Goal: Information Seeking & Learning: Learn about a topic

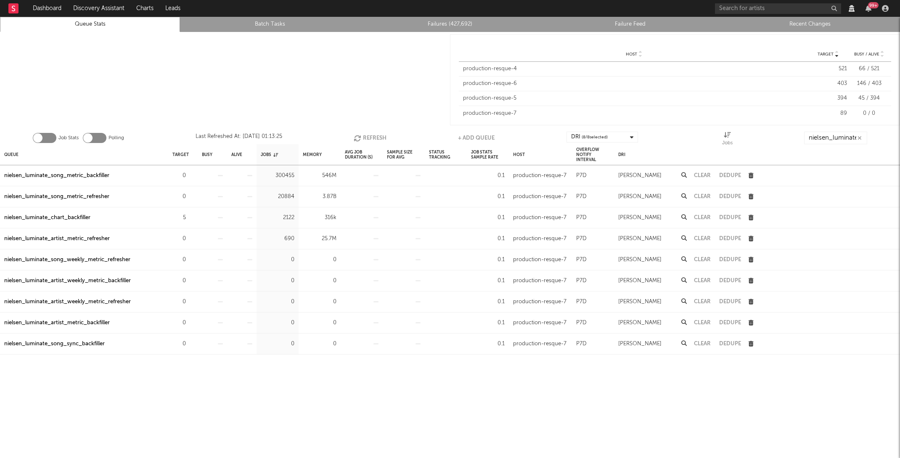
click at [353, 131] on div "Job Stats Polling Last Refreshed At: [DATE] 01:13:25 Refresh + Add Queue DRI ( …" at bounding box center [450, 135] width 900 height 17
click at [359, 135] on icon "button" at bounding box center [358, 138] width 9 height 7
click at [359, 135] on icon "button" at bounding box center [359, 138] width 9 height 7
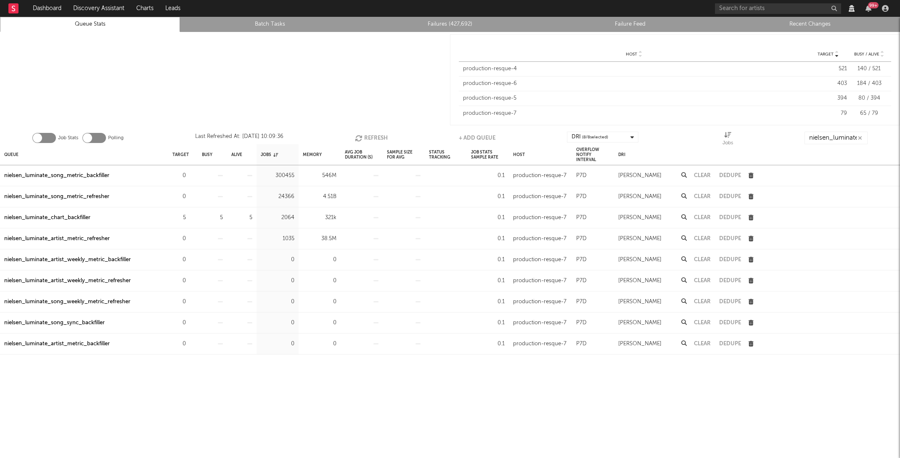
click at [359, 135] on icon "button" at bounding box center [359, 138] width 9 height 7
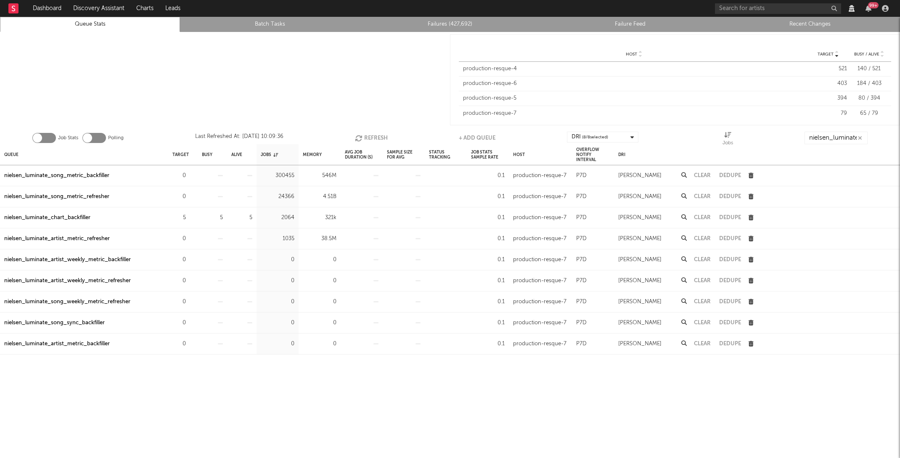
click at [359, 135] on icon "button" at bounding box center [359, 138] width 9 height 7
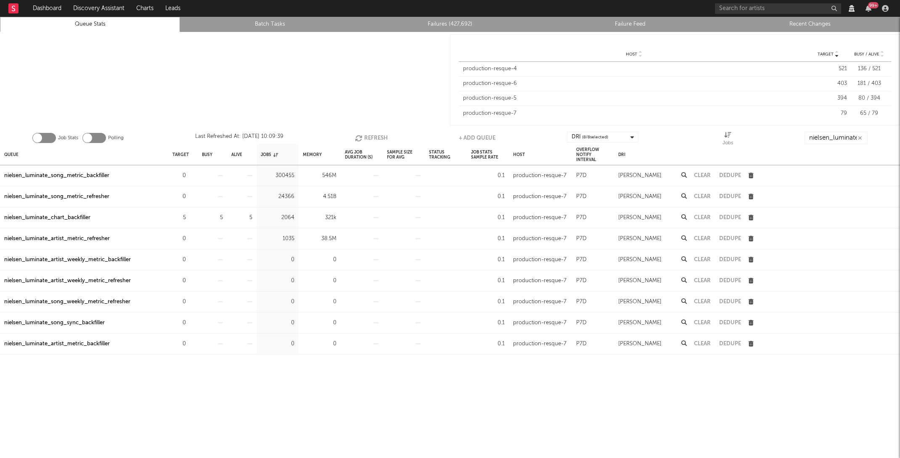
click at [359, 135] on icon "button" at bounding box center [359, 138] width 9 height 7
click at [837, 133] on input "nielsen_luminate_" at bounding box center [835, 138] width 63 height 13
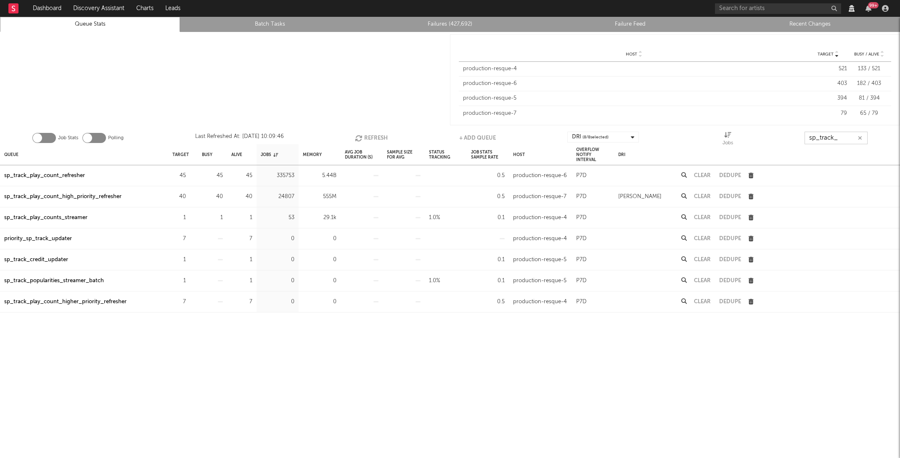
click at [381, 138] on button "Refresh" at bounding box center [371, 138] width 33 height 13
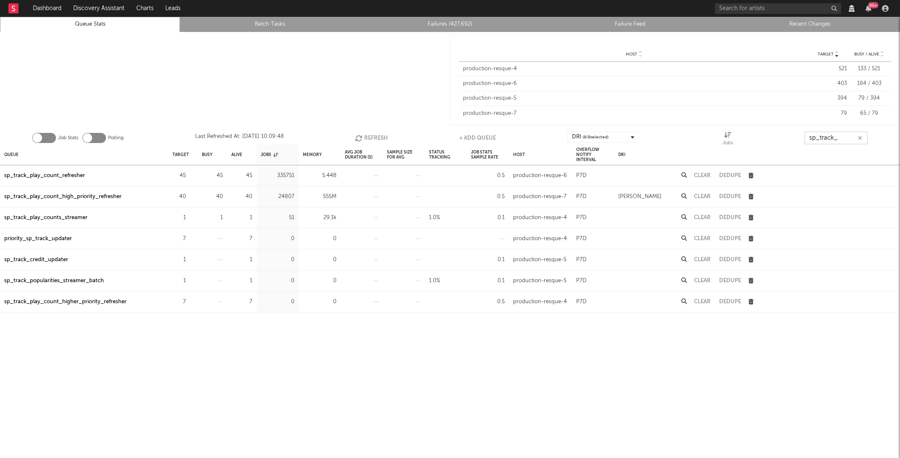
click at [381, 138] on button "Refresh" at bounding box center [371, 138] width 33 height 13
click at [382, 138] on button "Refresh" at bounding box center [370, 138] width 33 height 13
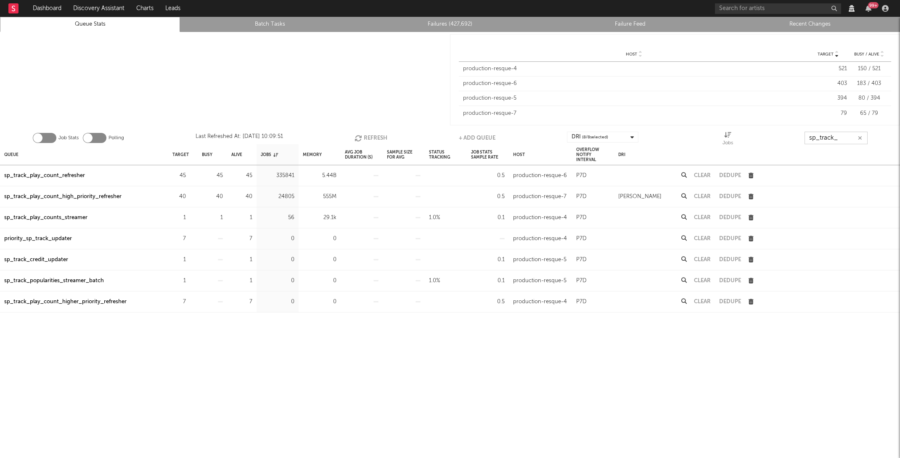
click at [382, 138] on button "Refresh" at bounding box center [370, 138] width 33 height 13
type input "sp_track_"
click at [24, 198] on div "sp_track_play_count_high_priority_refresher" at bounding box center [62, 197] width 117 height 10
click at [374, 135] on button "Refresh" at bounding box center [371, 138] width 33 height 13
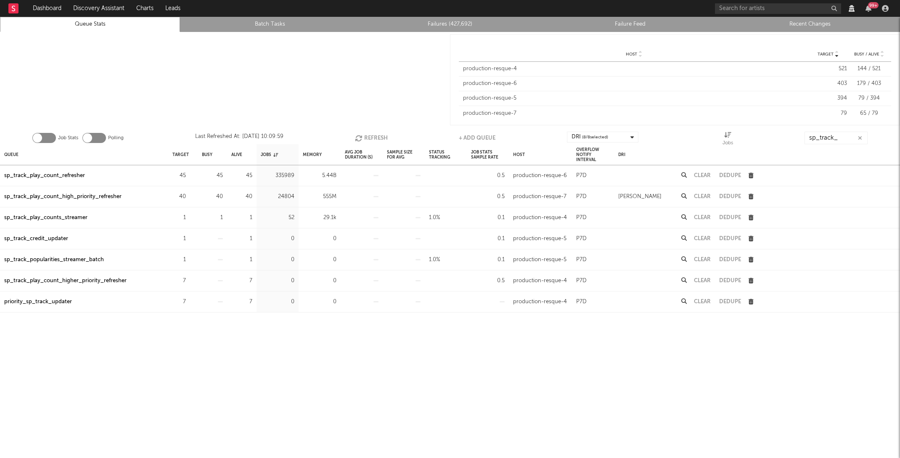
click at [374, 135] on button "Refresh" at bounding box center [371, 138] width 33 height 13
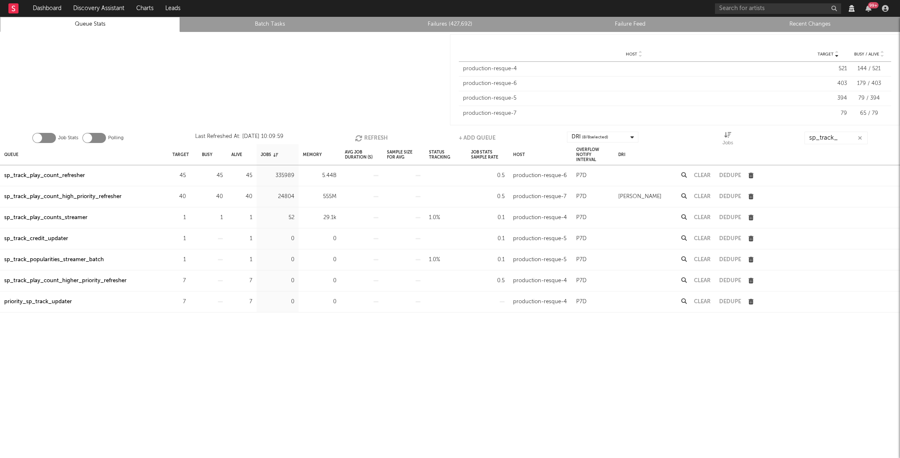
click at [374, 135] on button "Refresh" at bounding box center [371, 138] width 33 height 13
click at [374, 135] on button "Refresh" at bounding box center [370, 138] width 33 height 13
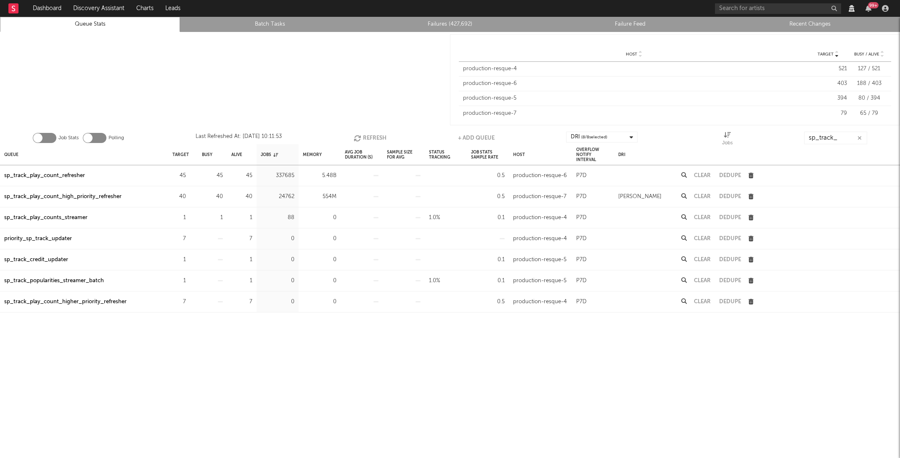
click at [374, 135] on button "Refresh" at bounding box center [370, 138] width 33 height 13
copy div "sp_track_play_count_high_priority_refresher"
click at [752, 195] on icon "button" at bounding box center [750, 196] width 5 height 5
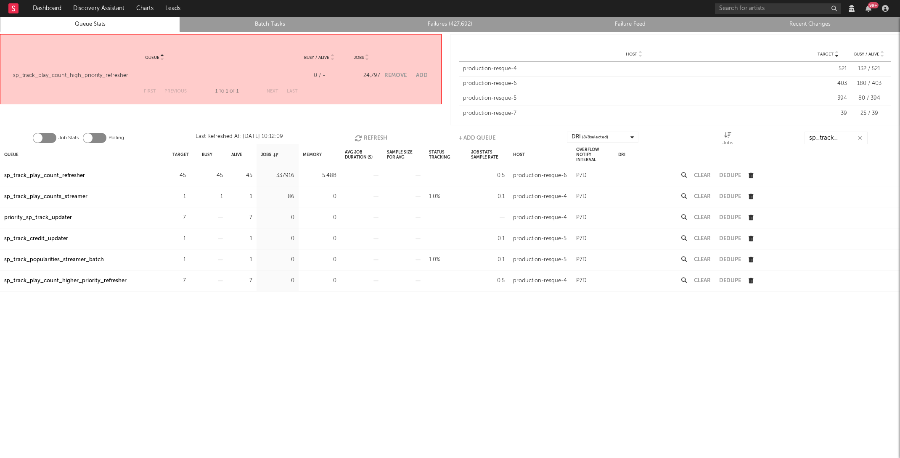
click at [421, 74] on button "Add" at bounding box center [422, 75] width 12 height 5
select select "2268"
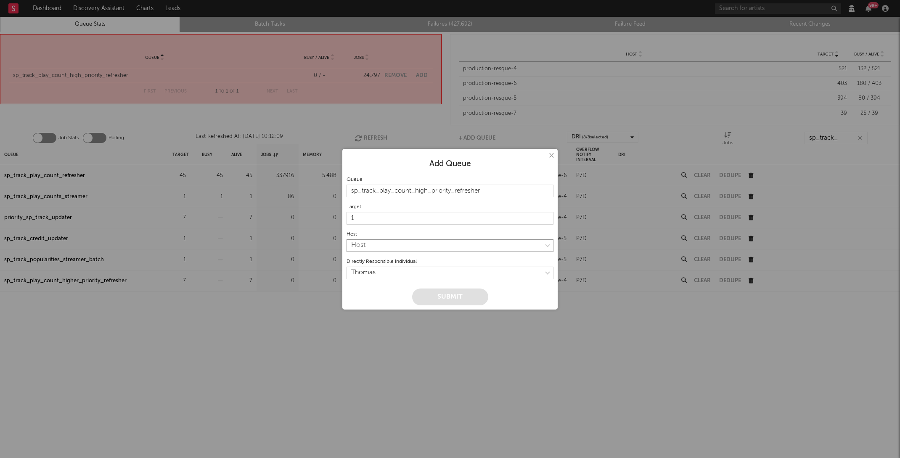
click at [417, 245] on select "Host production-resque-4 production-resque-5 production-resque-6 production-res…" at bounding box center [449, 245] width 207 height 13
select select "5"
click at [379, 223] on input "1" at bounding box center [449, 218] width 207 height 13
type input "0"
type input "20"
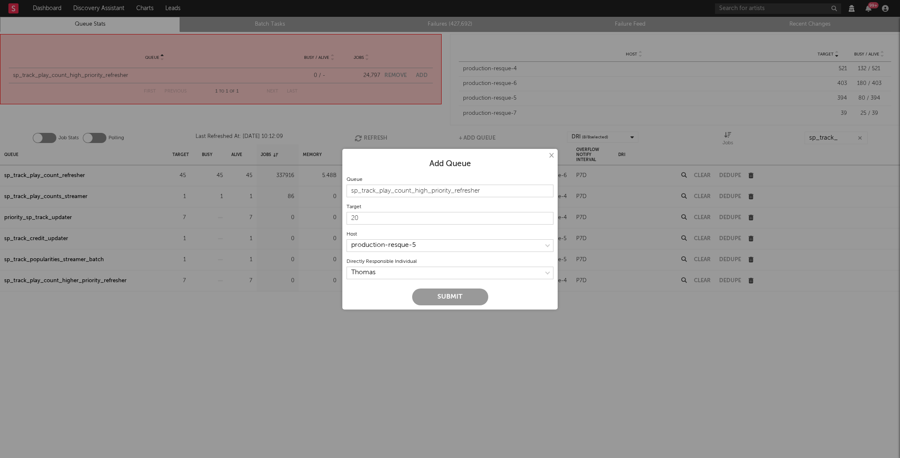
click at [454, 302] on button "Submit" at bounding box center [450, 296] width 76 height 17
type input "1"
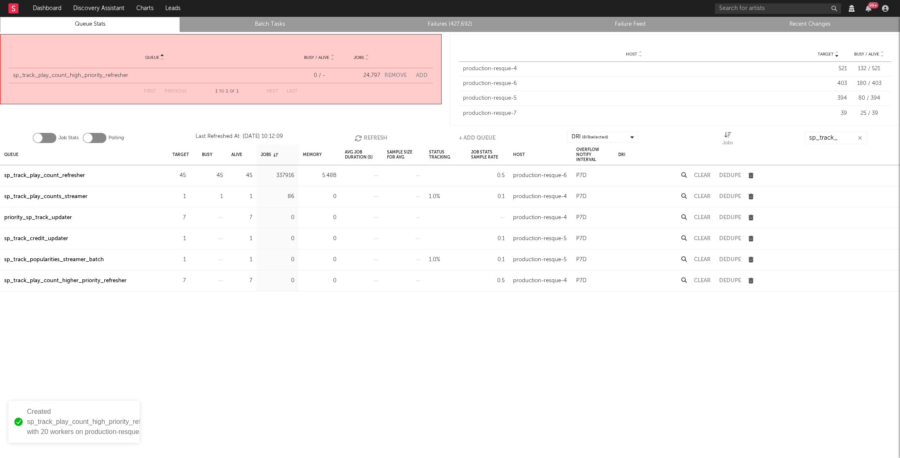
click at [381, 140] on button "Refresh" at bounding box center [370, 138] width 33 height 13
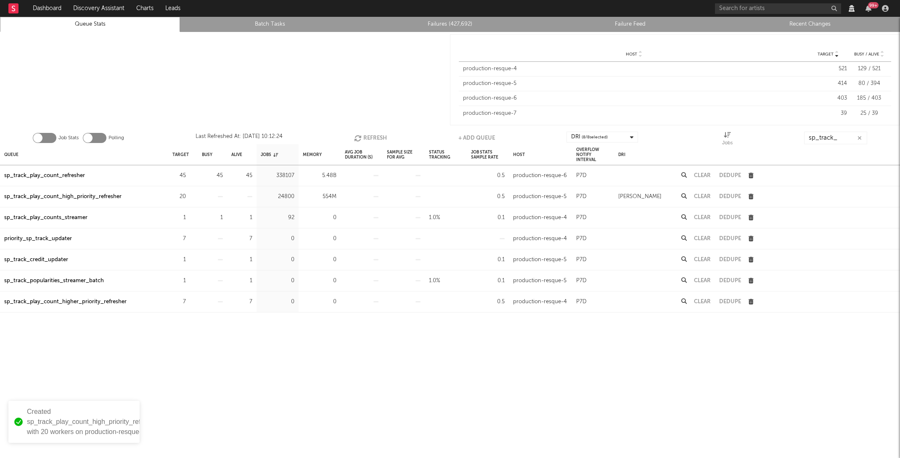
click at [381, 140] on button "Refresh" at bounding box center [370, 138] width 33 height 13
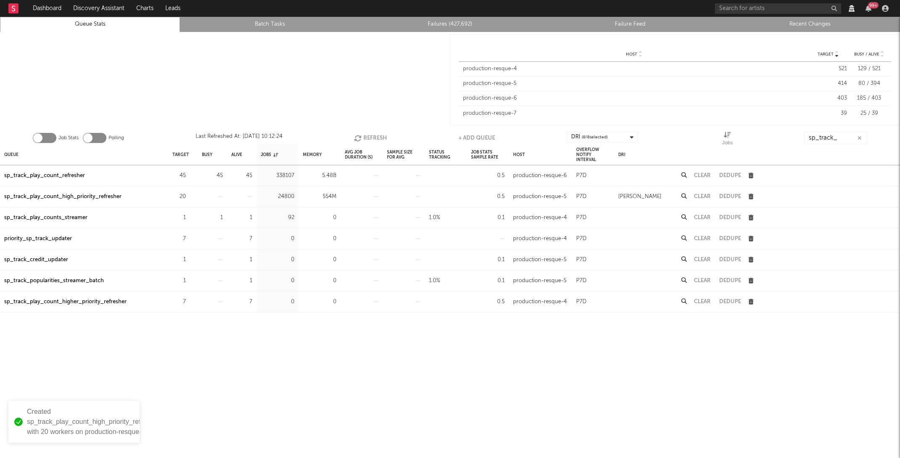
click at [381, 140] on button "Refresh" at bounding box center [370, 138] width 33 height 13
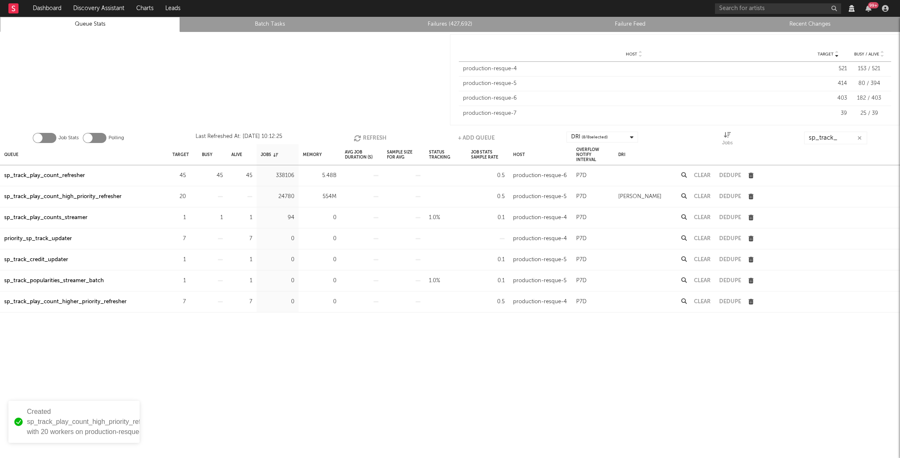
click at [381, 140] on button "Refresh" at bounding box center [370, 138] width 33 height 13
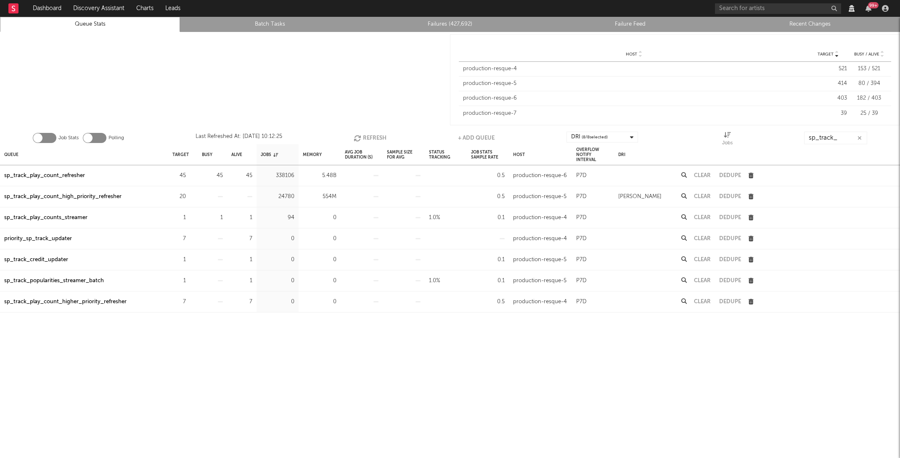
click at [381, 140] on button "Refresh" at bounding box center [370, 138] width 33 height 13
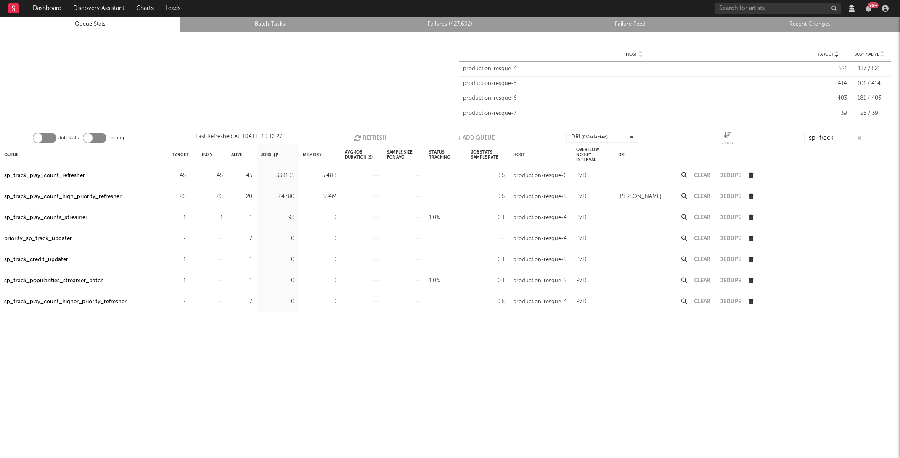
click at [381, 140] on button "Refresh" at bounding box center [370, 138] width 33 height 13
click at [189, 195] on icon "button" at bounding box center [190, 196] width 5 height 5
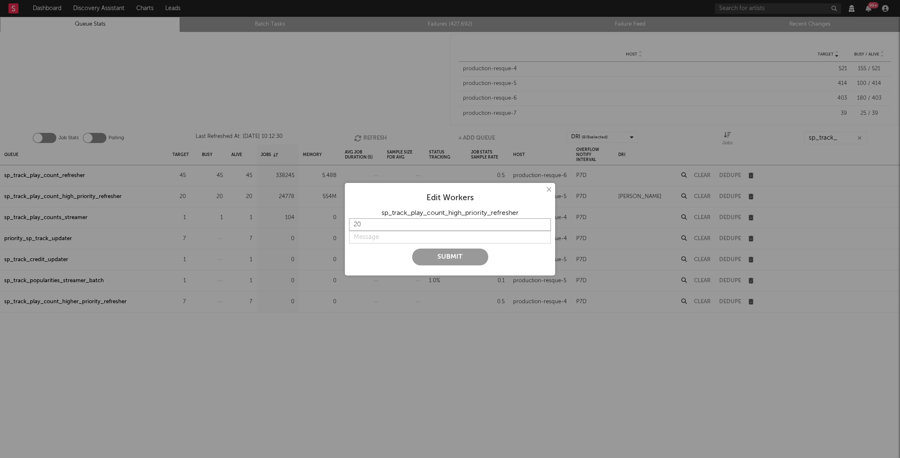
click at [366, 225] on input "20" at bounding box center [450, 224] width 202 height 13
type input "2"
type input "40"
click at [398, 241] on input "string" at bounding box center [450, 237] width 202 height 13
type input "done"
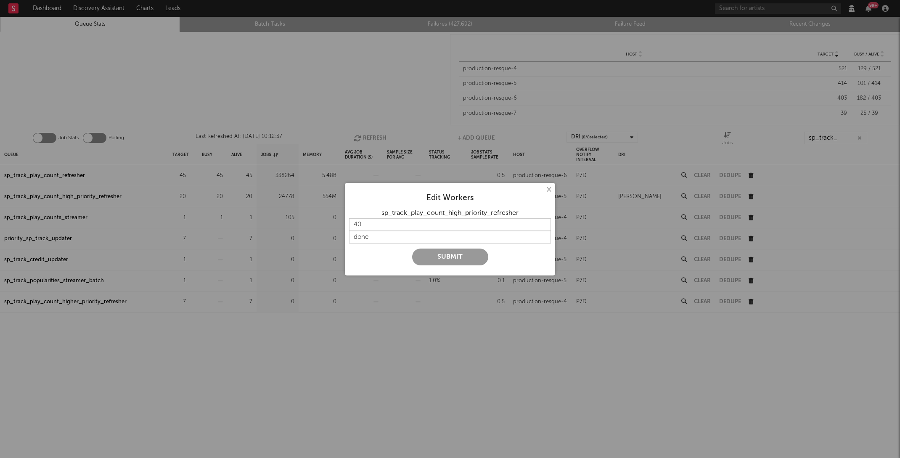
click at [553, 191] on div "× Edit Workers sp_track_play_count_high_priority_refresher 40 Submit" at bounding box center [450, 229] width 210 height 92
click at [547, 190] on button "×" at bounding box center [548, 189] width 9 height 9
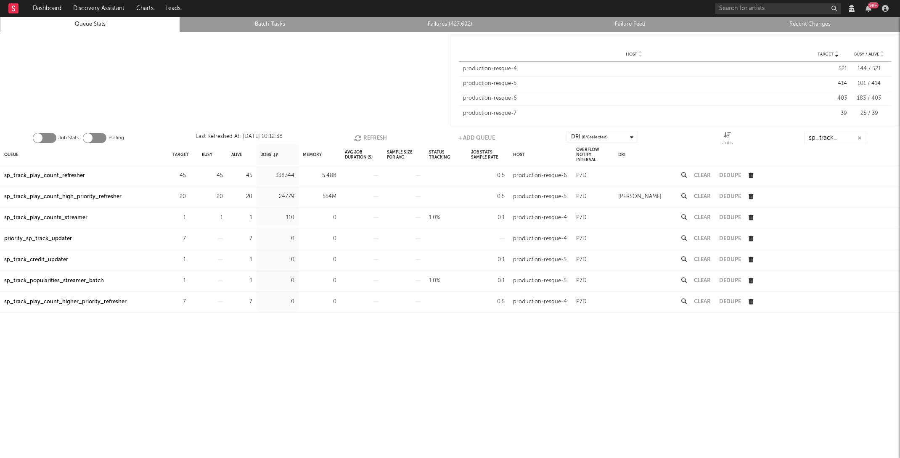
click at [372, 132] on button "Refresh" at bounding box center [370, 138] width 33 height 13
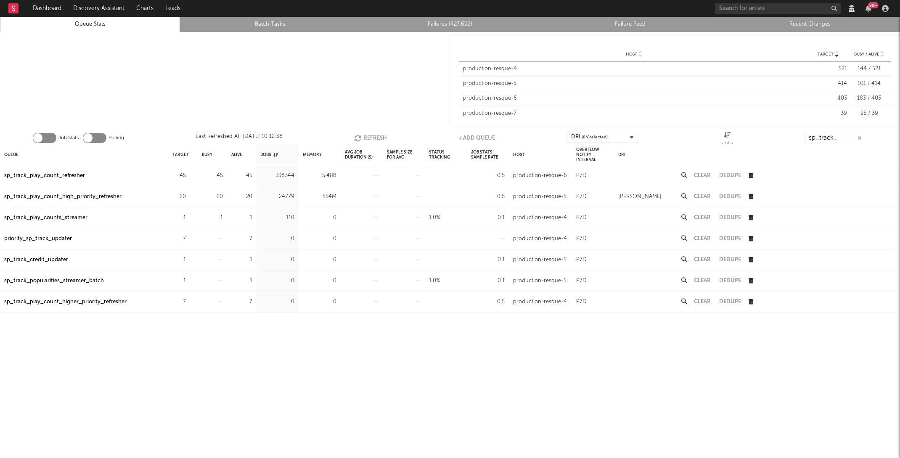
click at [372, 132] on button "Refresh" at bounding box center [370, 138] width 33 height 13
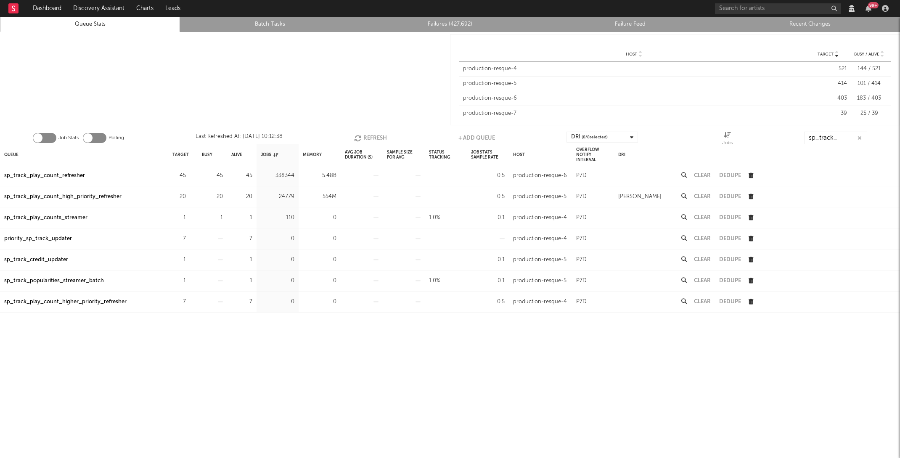
click at [372, 132] on button "Refresh" at bounding box center [370, 138] width 33 height 13
click at [356, 137] on icon "button" at bounding box center [358, 138] width 9 height 7
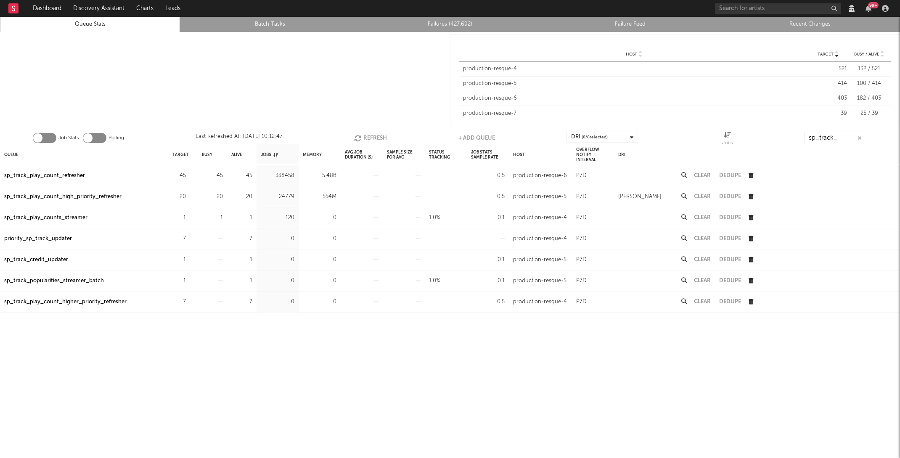
click at [356, 137] on icon "button" at bounding box center [358, 138] width 9 height 7
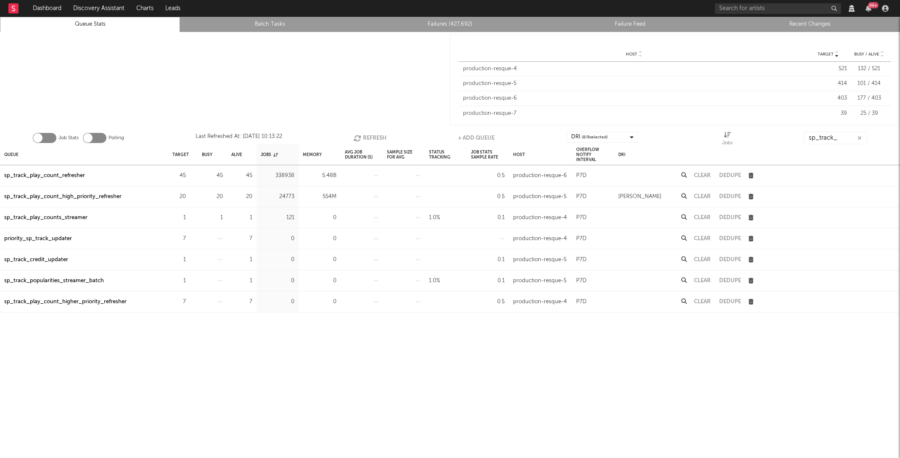
click at [356, 137] on icon "button" at bounding box center [358, 138] width 9 height 7
click at [356, 135] on icon "button" at bounding box center [358, 138] width 9 height 7
click at [191, 196] on icon "button" at bounding box center [190, 196] width 5 height 5
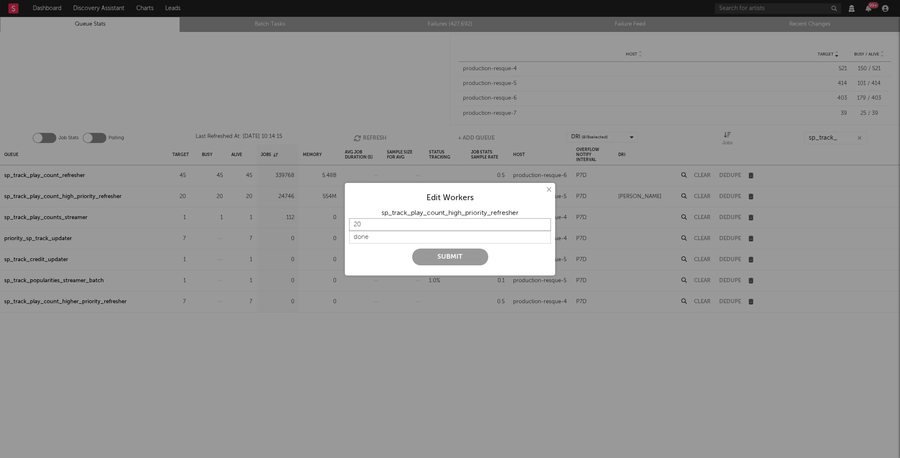
click at [409, 224] on input "20" at bounding box center [450, 224] width 202 height 13
type input "2"
type input "40"
click at [436, 246] on div at bounding box center [450, 245] width 202 height 5
click at [432, 237] on input "string" at bounding box center [450, 237] width 202 height 13
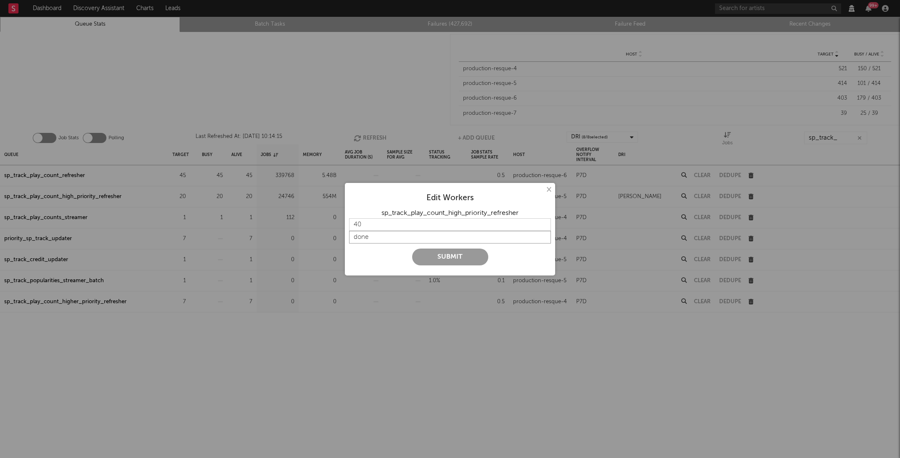
click at [432, 237] on input "string" at bounding box center [450, 237] width 202 height 13
type input "more"
click at [470, 258] on button "Submit" at bounding box center [450, 256] width 76 height 17
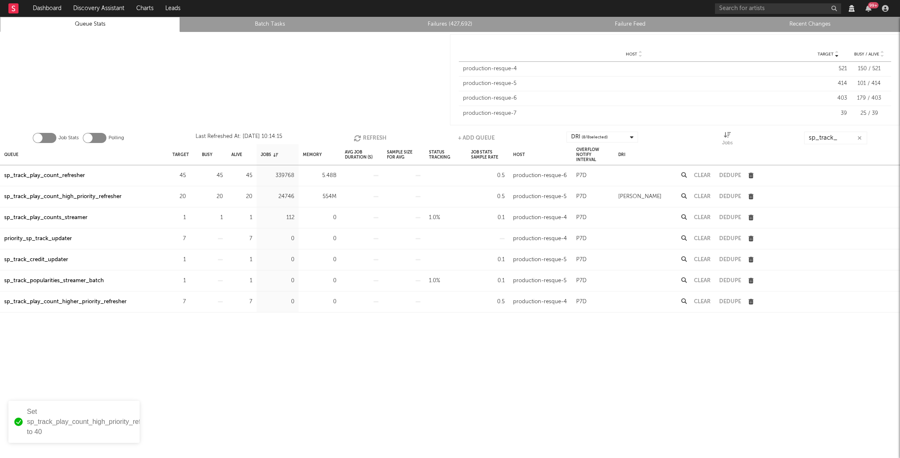
click at [362, 135] on button "Refresh" at bounding box center [370, 138] width 33 height 13
click at [362, 135] on icon "button" at bounding box center [358, 138] width 9 height 7
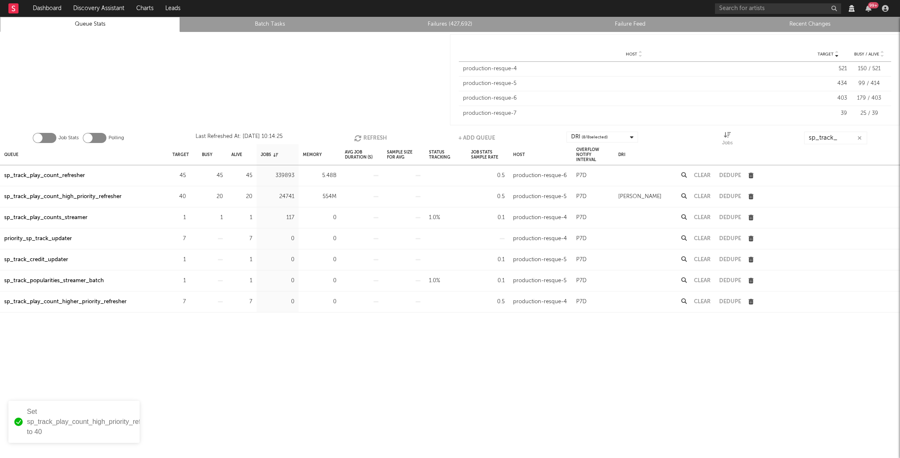
click at [362, 135] on icon "button" at bounding box center [358, 138] width 9 height 7
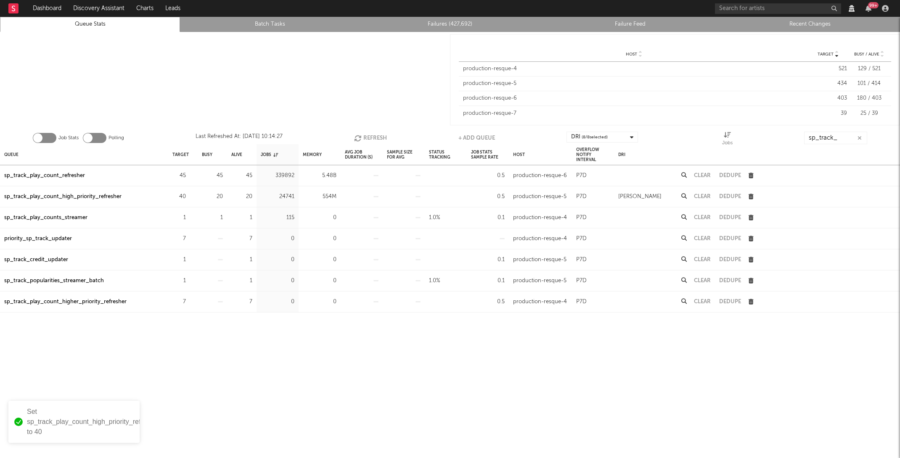
click at [362, 135] on icon "button" at bounding box center [358, 138] width 9 height 7
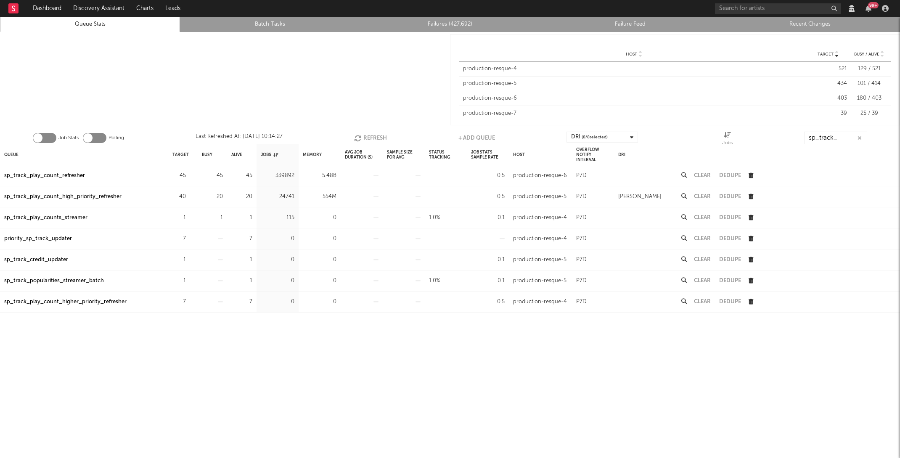
click at [362, 135] on icon "button" at bounding box center [358, 138] width 9 height 7
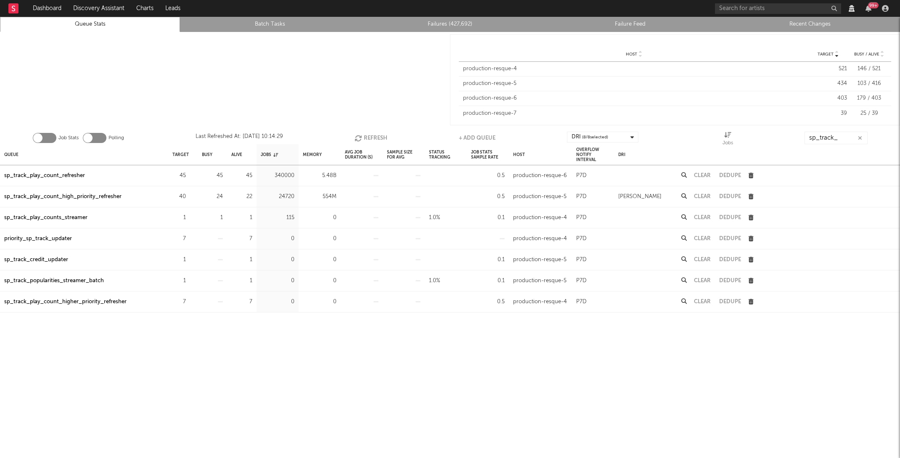
click at [362, 135] on icon "button" at bounding box center [358, 138] width 9 height 7
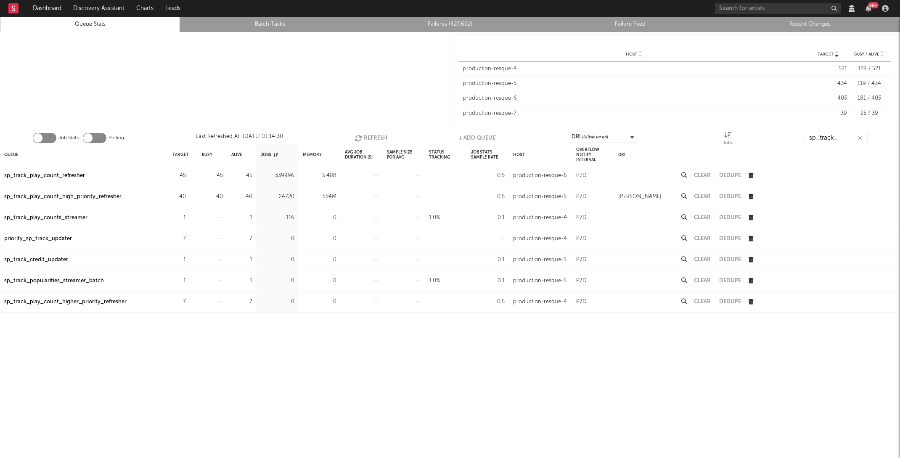
click at [362, 135] on icon "button" at bounding box center [358, 138] width 9 height 7
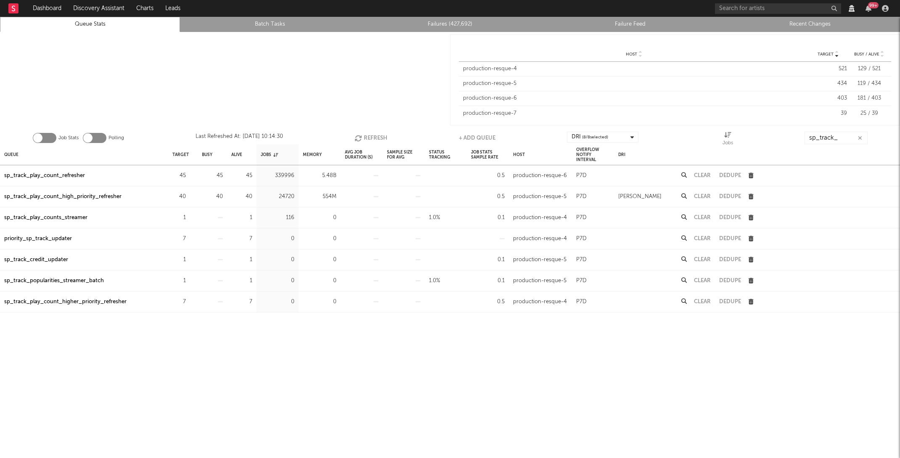
click at [362, 135] on icon "button" at bounding box center [358, 138] width 9 height 7
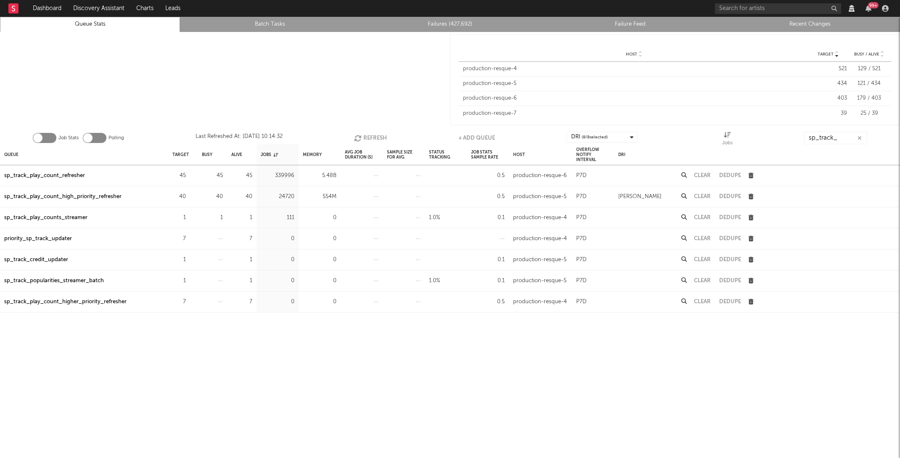
click at [362, 135] on icon "button" at bounding box center [358, 138] width 9 height 7
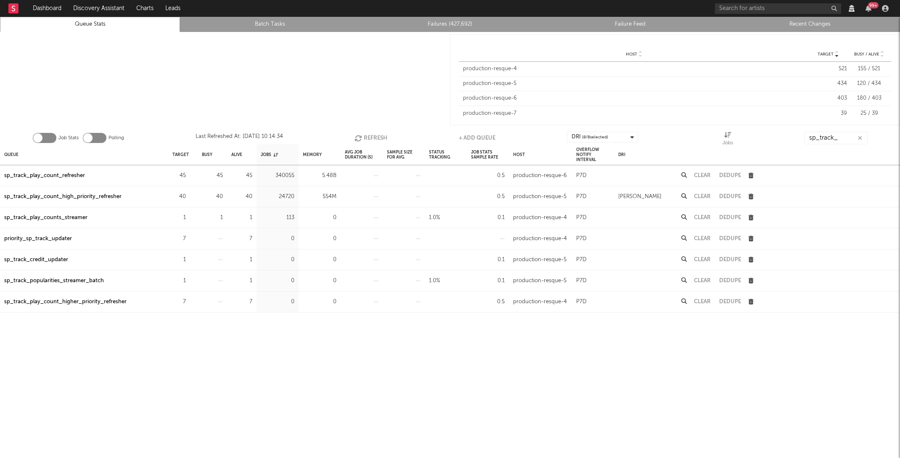
click at [362, 135] on icon "button" at bounding box center [358, 138] width 9 height 7
click at [374, 132] on button "Refresh" at bounding box center [370, 138] width 33 height 13
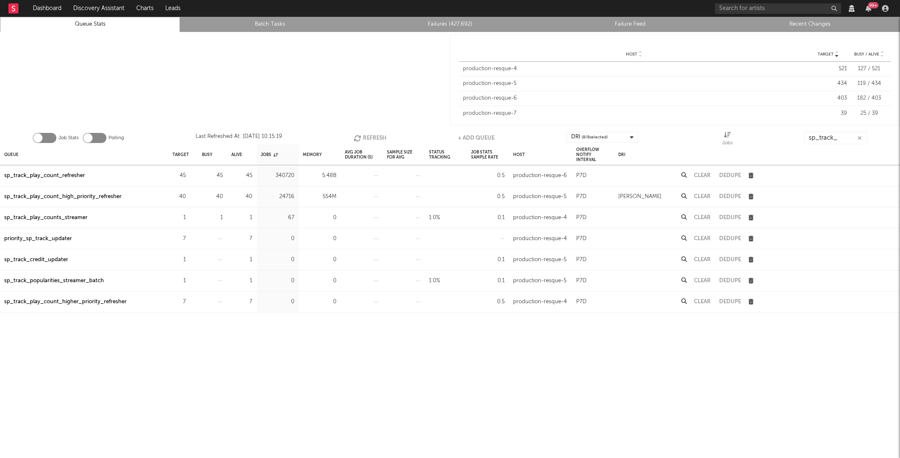
click at [374, 132] on button "Refresh" at bounding box center [370, 138] width 33 height 13
click at [369, 144] on div "Avg Job Duration (s)" at bounding box center [361, 154] width 42 height 21
click at [367, 137] on button "Refresh" at bounding box center [370, 138] width 33 height 13
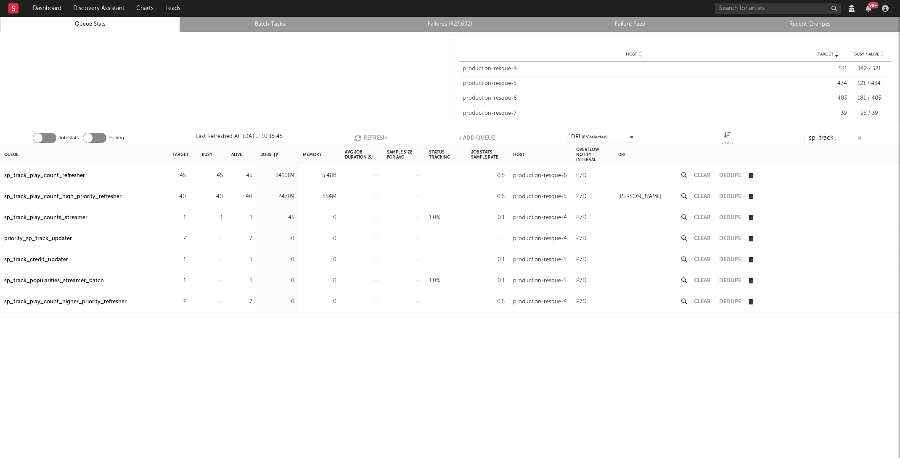
click at [367, 137] on button "Refresh" at bounding box center [370, 138] width 33 height 13
click at [364, 129] on div "Job Stats Polling Last Refreshed At: [DATE] 10:15:47 Refresh + Add Queue DRI ( …" at bounding box center [450, 135] width 900 height 17
click at [364, 135] on button "Refresh" at bounding box center [370, 138] width 33 height 13
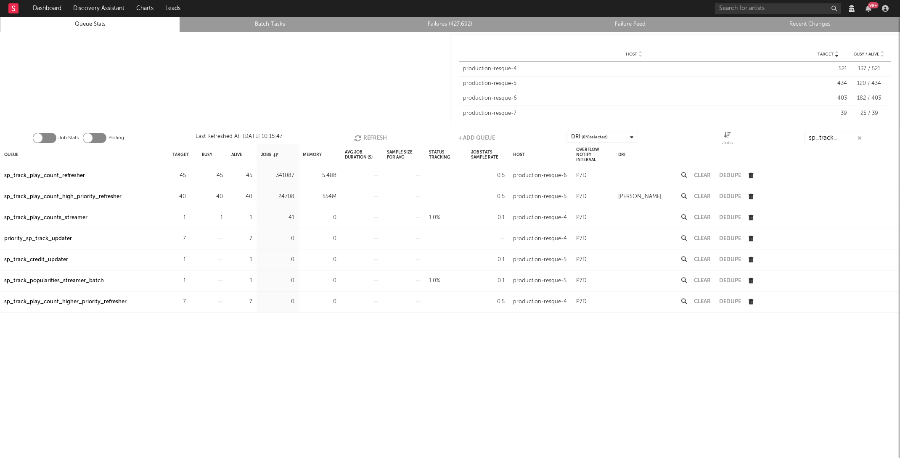
click at [364, 135] on button "Refresh" at bounding box center [370, 138] width 33 height 13
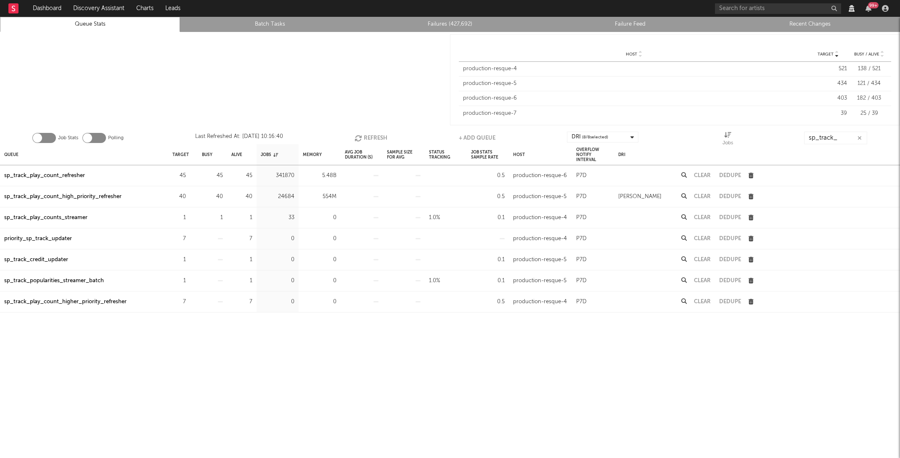
click at [364, 135] on button "Refresh" at bounding box center [370, 138] width 33 height 13
click at [190, 195] on icon "button" at bounding box center [190, 196] width 5 height 5
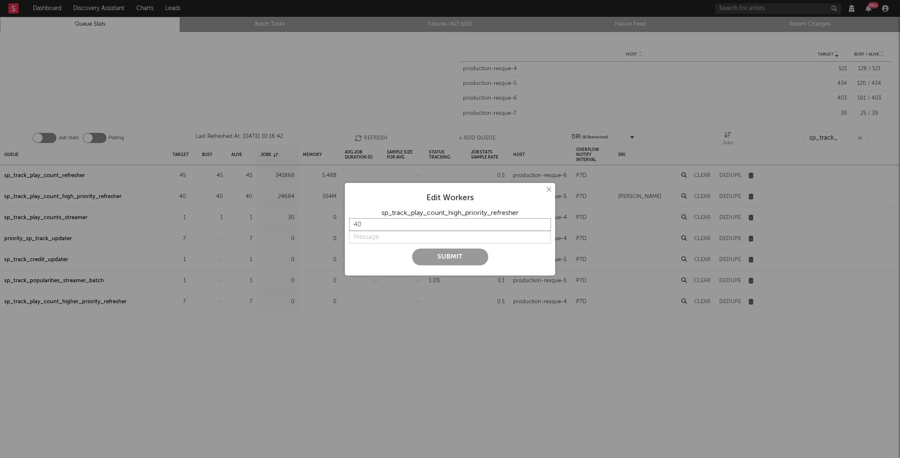
click at [368, 222] on input "40" at bounding box center [450, 224] width 202 height 13
type input "4"
type input "50"
click at [371, 240] on input "string" at bounding box center [450, 237] width 202 height 13
type input "more"
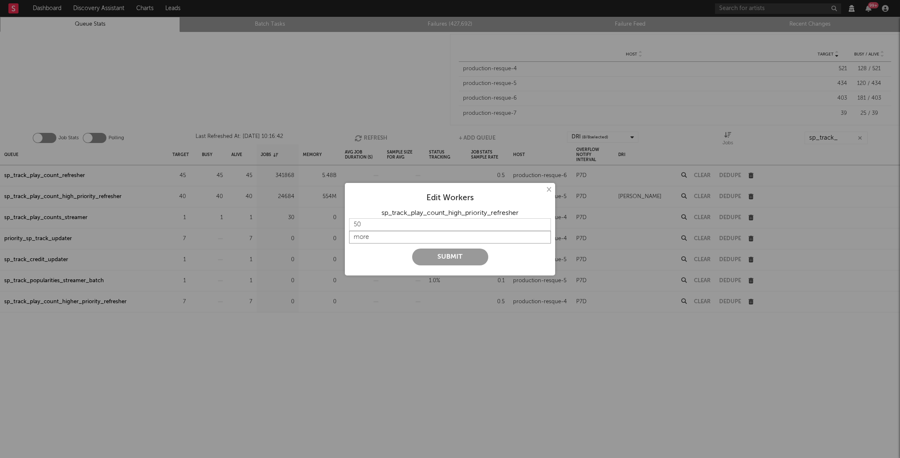
click at [412, 248] on button "Submit" at bounding box center [450, 256] width 76 height 17
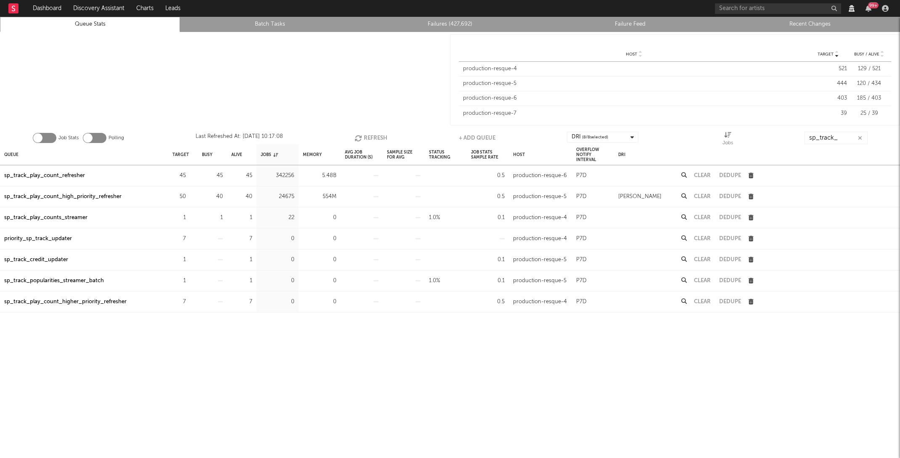
click at [360, 139] on icon "button" at bounding box center [358, 138] width 9 height 7
click at [360, 138] on icon "button" at bounding box center [358, 138] width 9 height 7
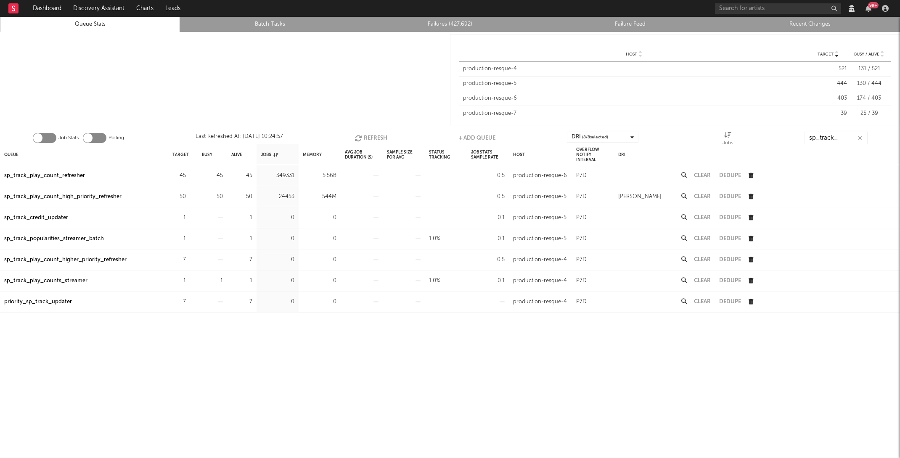
click at [360, 138] on icon "button" at bounding box center [358, 138] width 9 height 7
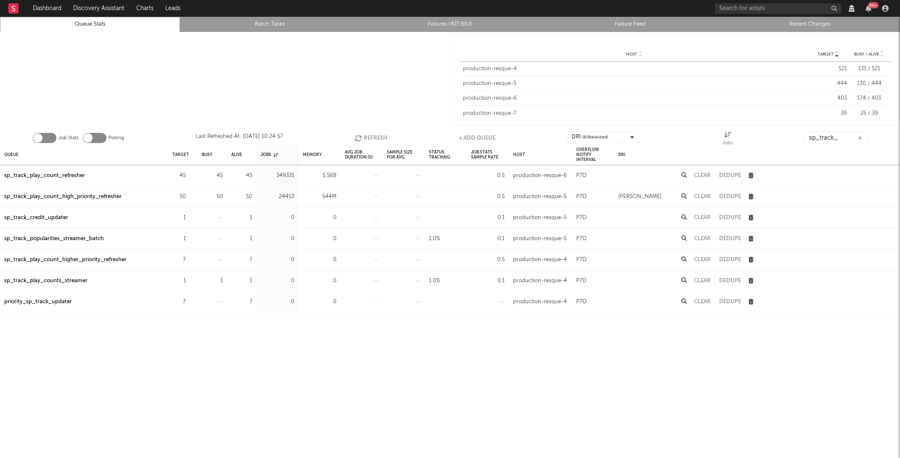
click at [360, 138] on icon "button" at bounding box center [358, 138] width 9 height 7
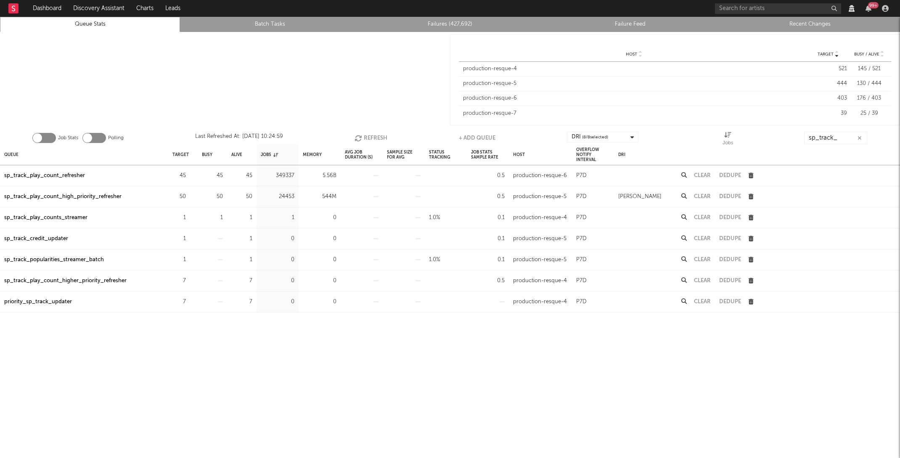
click at [360, 138] on icon "button" at bounding box center [358, 138] width 9 height 7
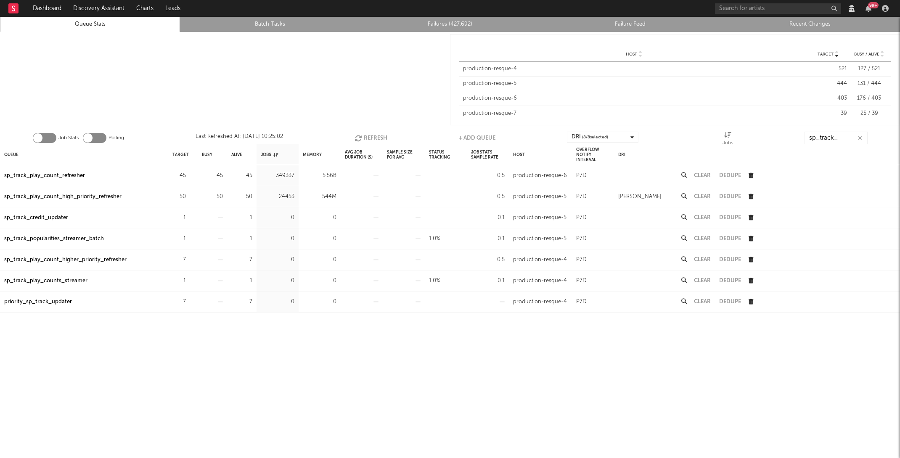
click at [360, 138] on icon "button" at bounding box center [358, 138] width 9 height 7
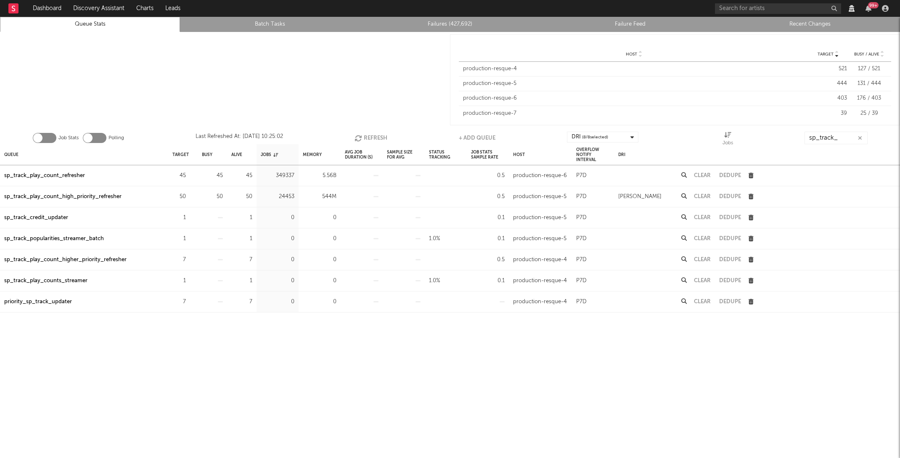
click at [360, 138] on icon "button" at bounding box center [358, 138] width 9 height 7
click at [371, 137] on button "Refresh" at bounding box center [370, 138] width 33 height 13
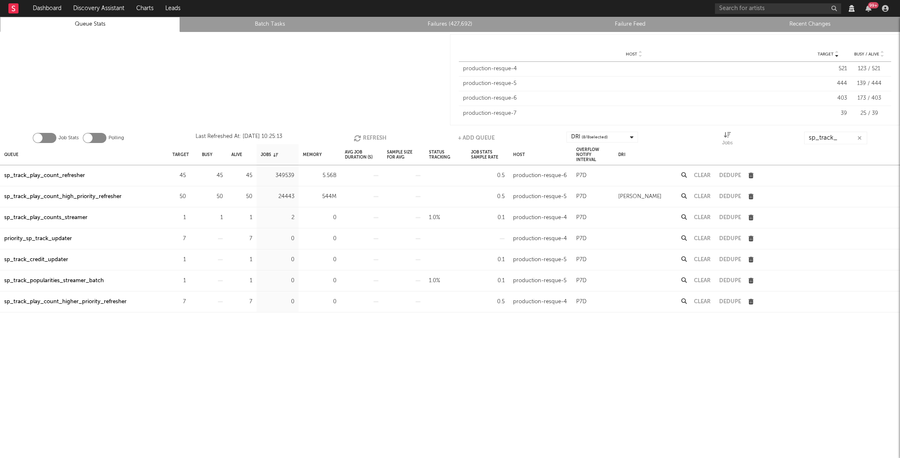
click at [371, 137] on button "Refresh" at bounding box center [370, 138] width 33 height 13
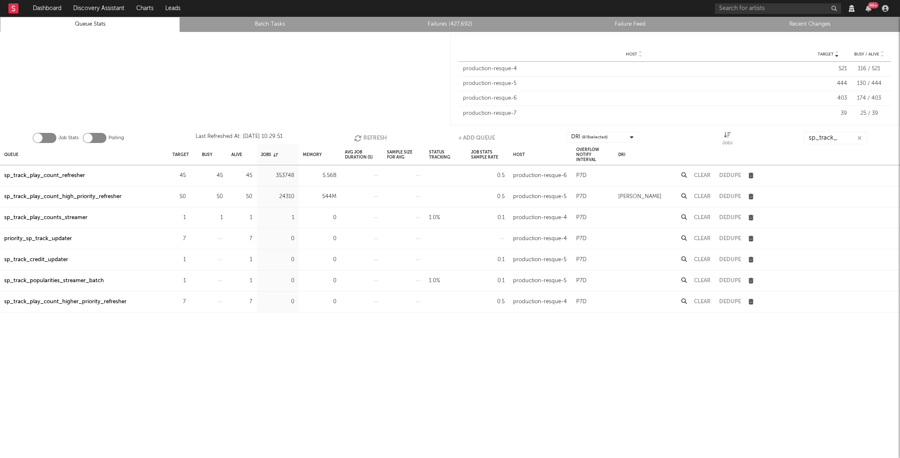
click at [371, 137] on button "Refresh" at bounding box center [370, 138] width 33 height 13
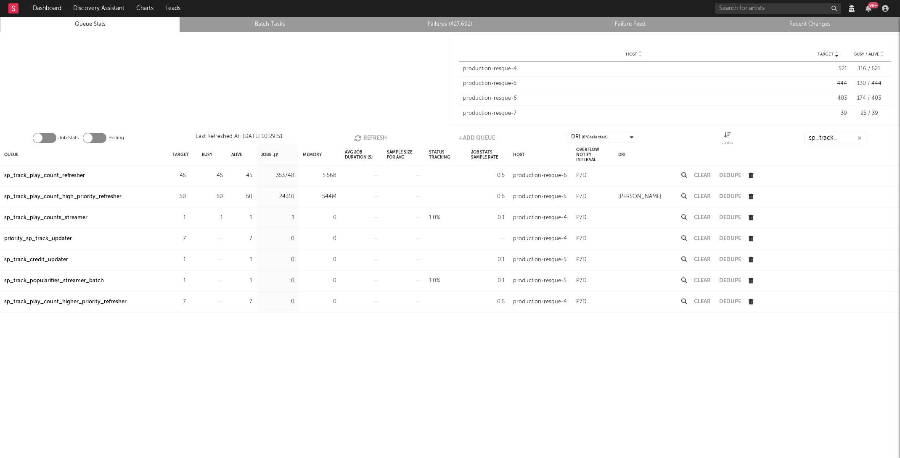
click at [371, 137] on button "Refresh" at bounding box center [370, 138] width 33 height 13
click at [63, 177] on div "sp_track_play_count_refresher" at bounding box center [44, 176] width 81 height 10
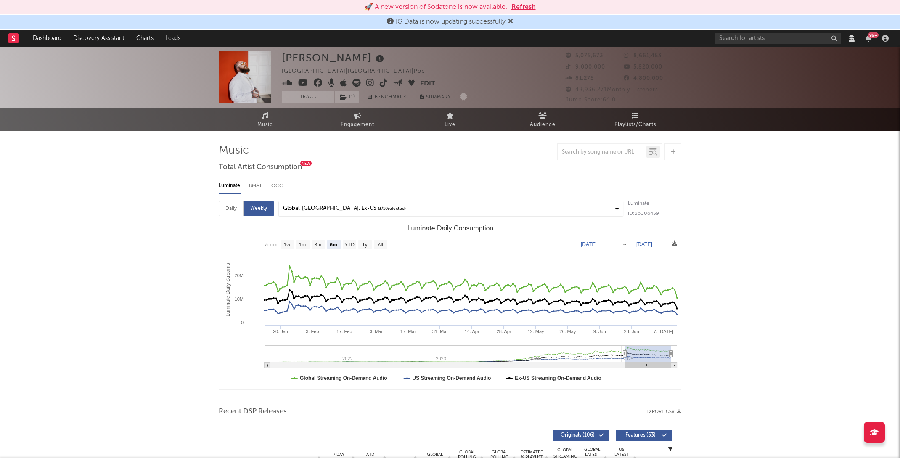
select select "6m"
select select "View all"
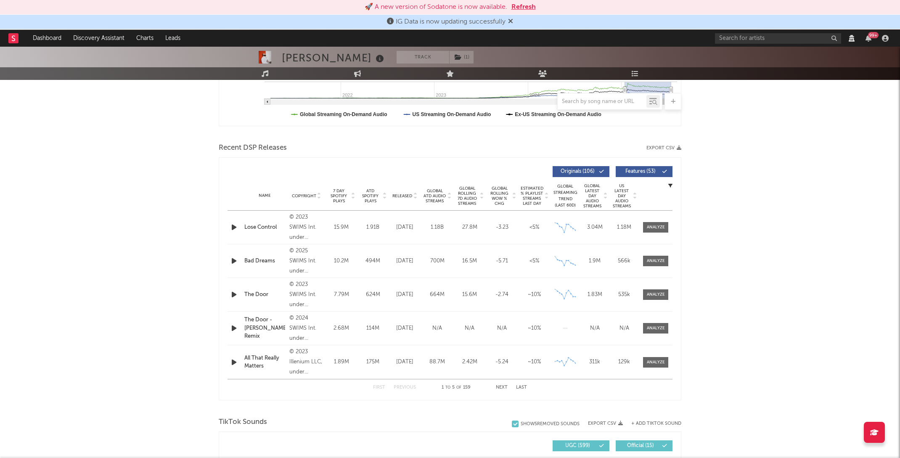
scroll to position [256, 0]
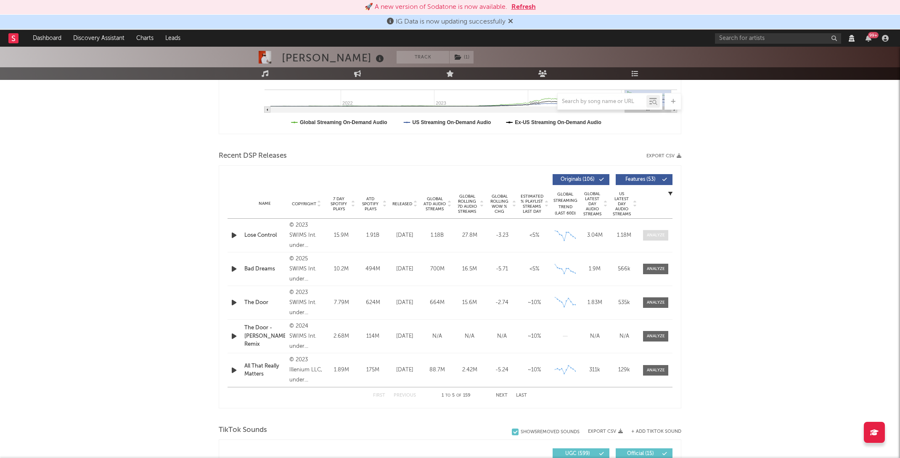
click at [643, 238] on span at bounding box center [655, 235] width 25 height 11
select select "6m"
select select "View all"
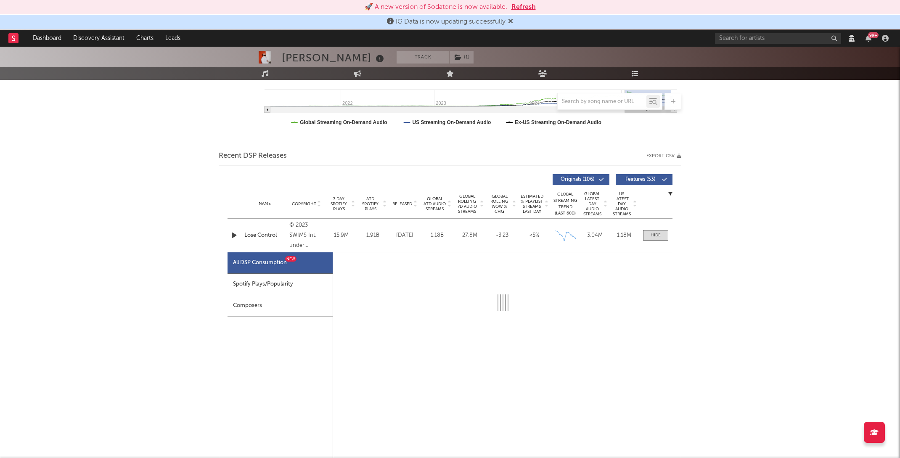
click at [267, 281] on div "Spotify Plays/Popularity" at bounding box center [279, 284] width 105 height 21
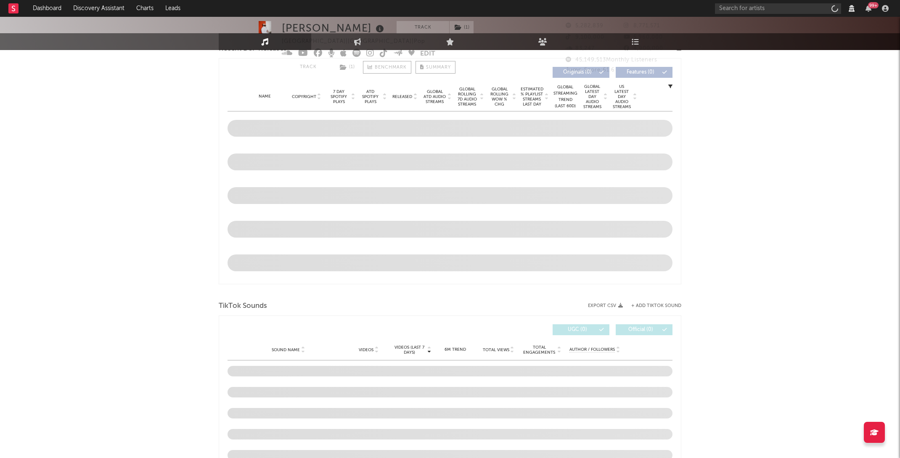
select select "View all"
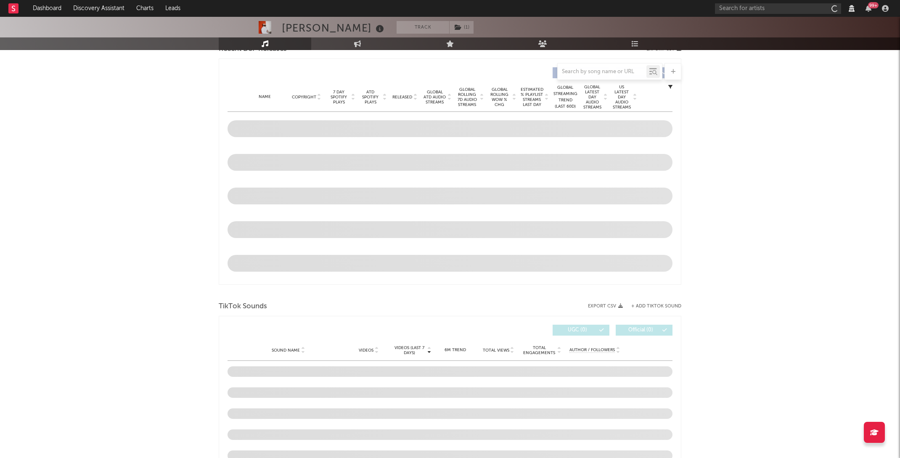
select select "View all"
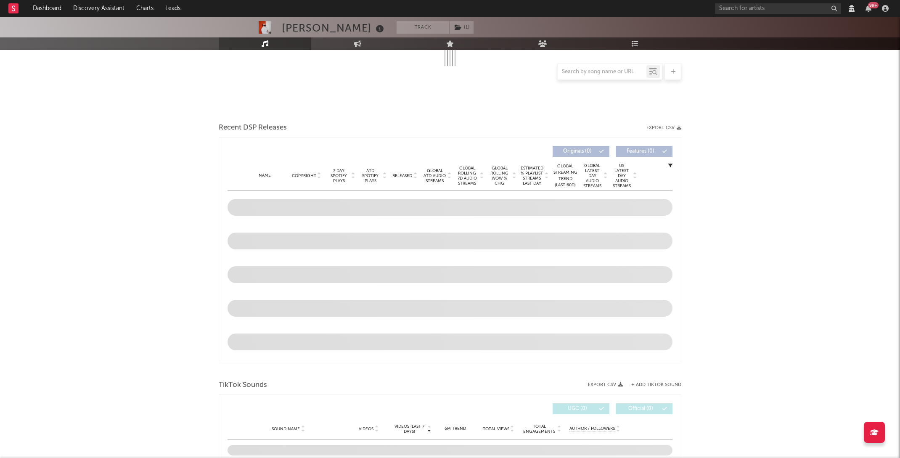
select select "View all"
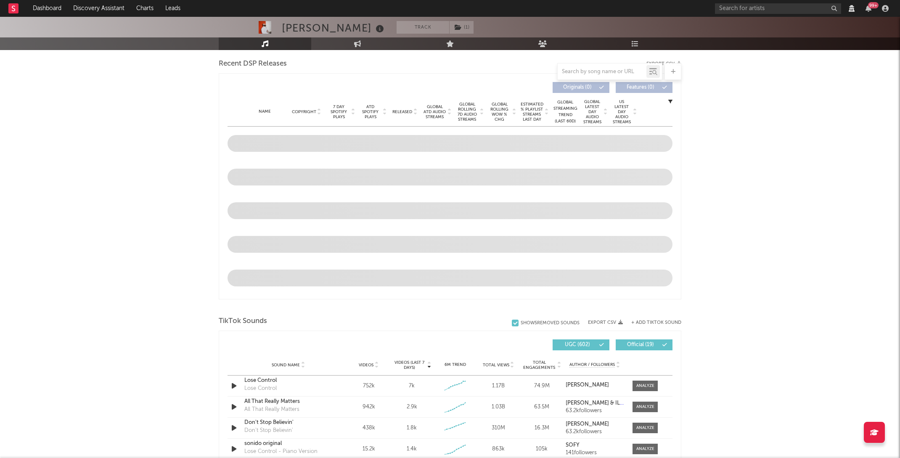
scroll to position [253, 0]
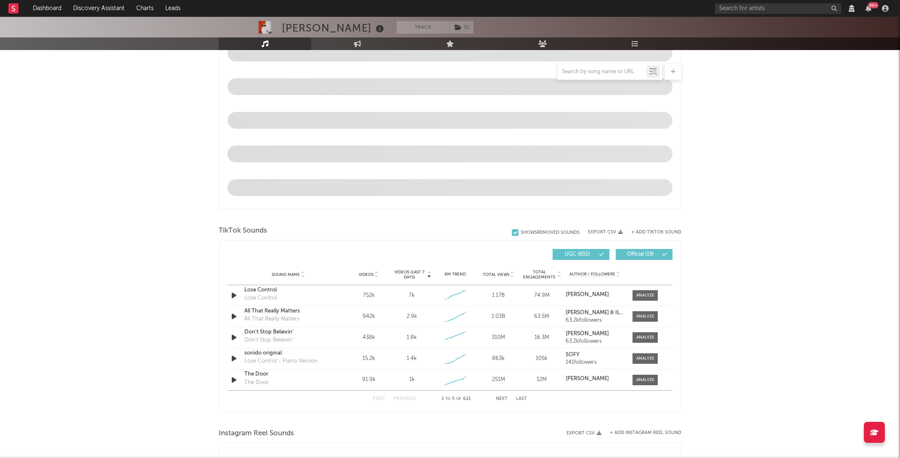
select select "View all"
select select "6m"
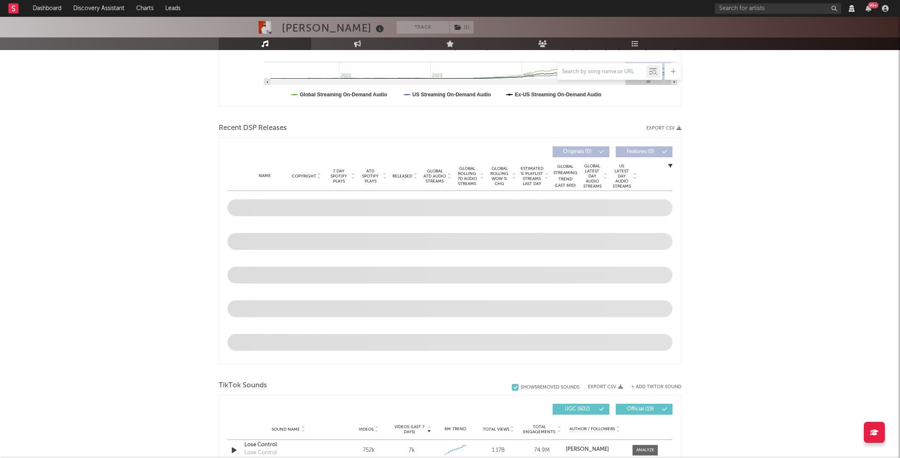
select select "View all"
select select "6m"
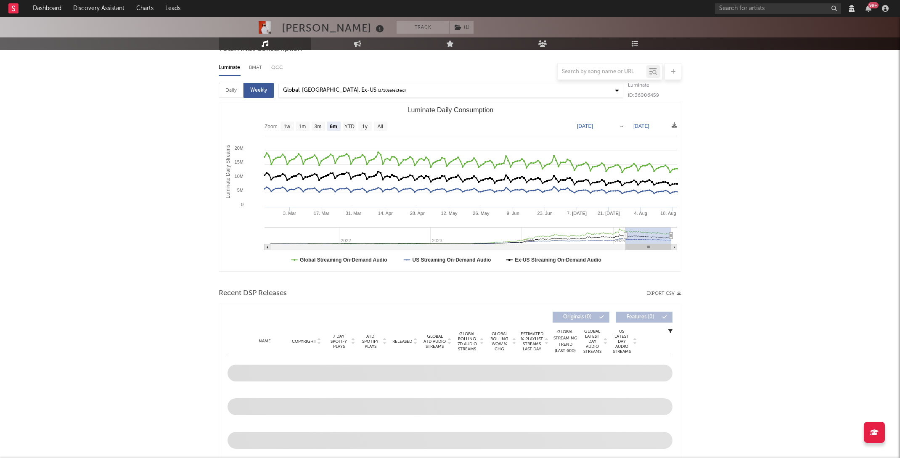
scroll to position [284, 0]
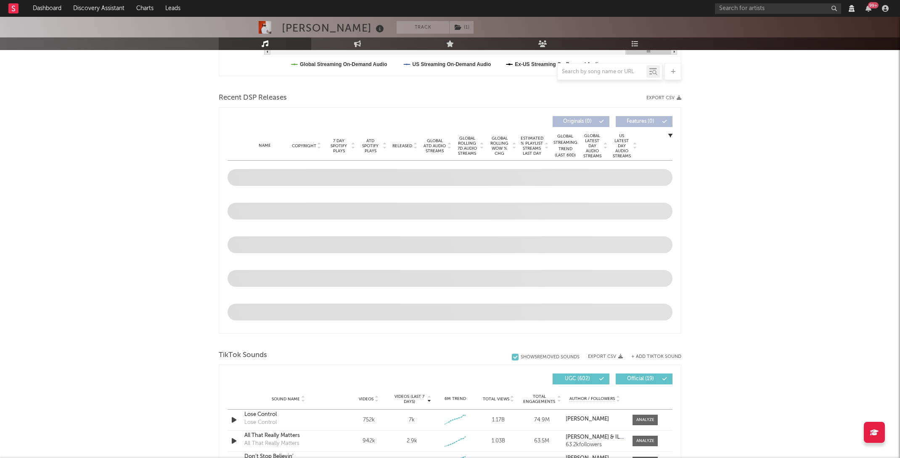
select select "View all"
select select "6m"
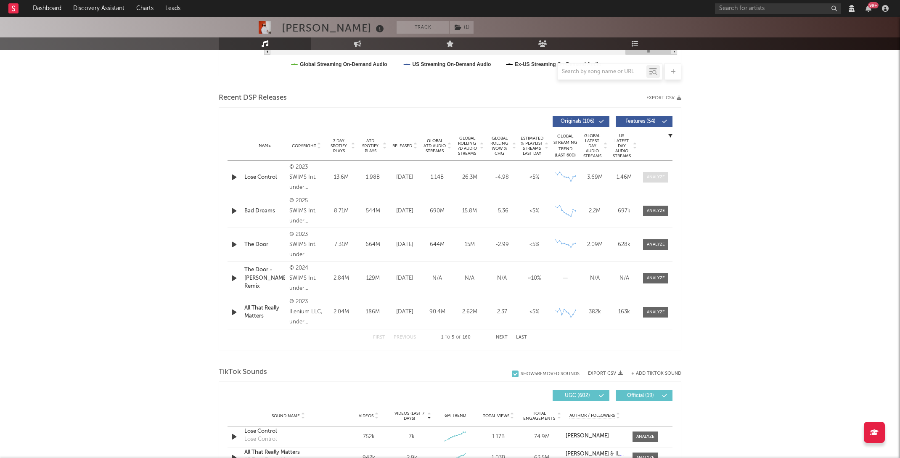
click at [655, 176] on div at bounding box center [656, 177] width 18 height 6
select select "View all"
select select "6m"
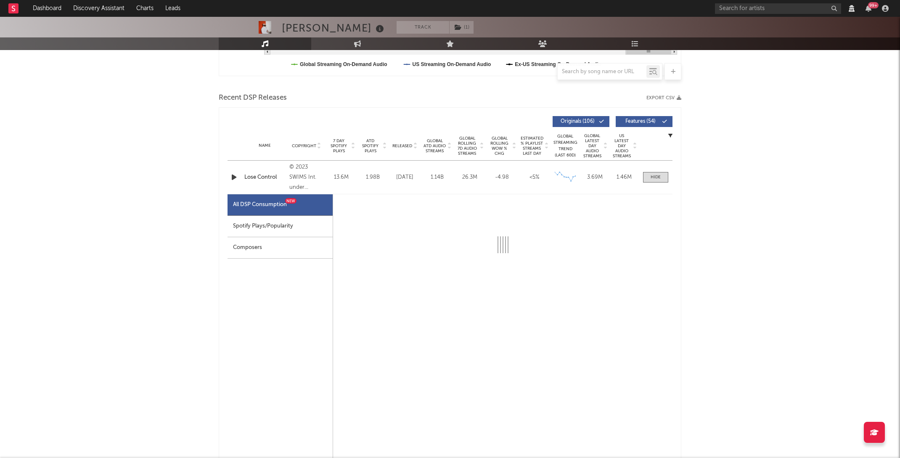
click at [262, 229] on div "Spotify Plays/Popularity" at bounding box center [279, 226] width 105 height 21
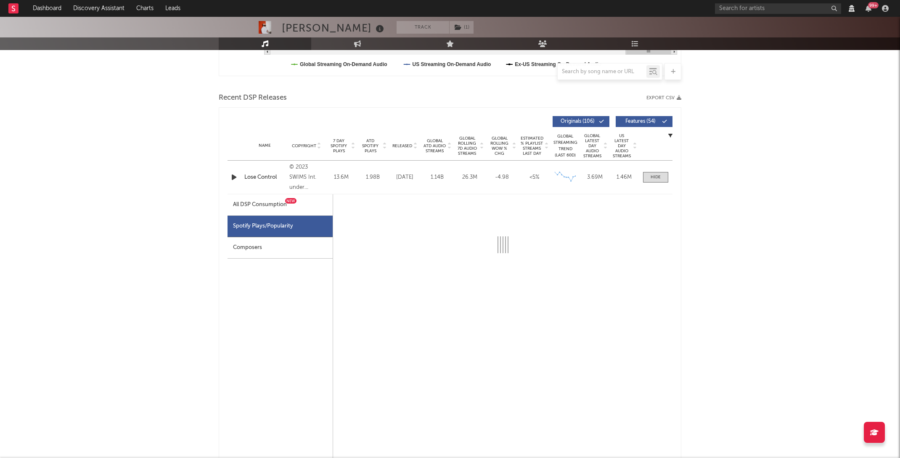
select select "6m"
select select "1w"
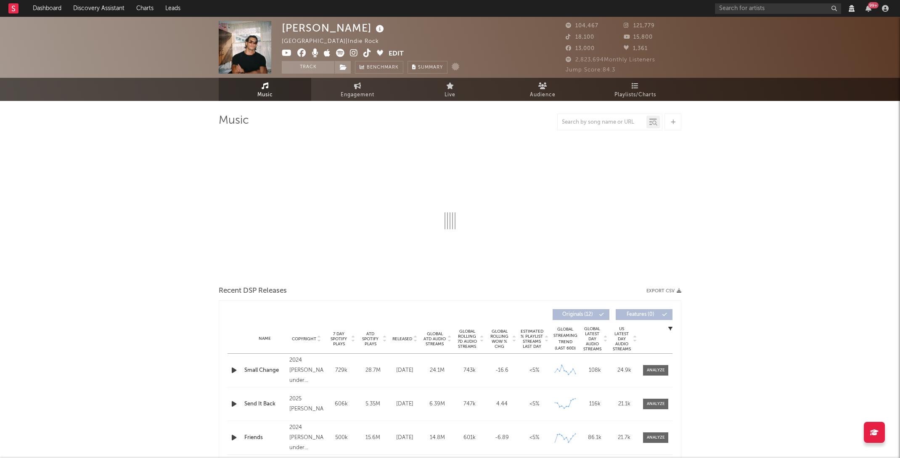
select select "View all"
select select "6m"
select select "View all"
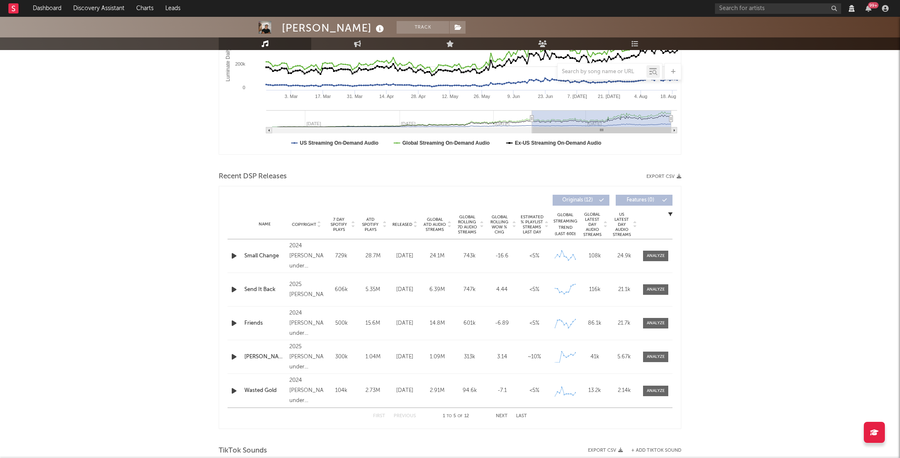
scroll to position [201, 0]
click at [654, 356] on div at bounding box center [656, 356] width 18 height 6
select select "View all"
select select "6m"
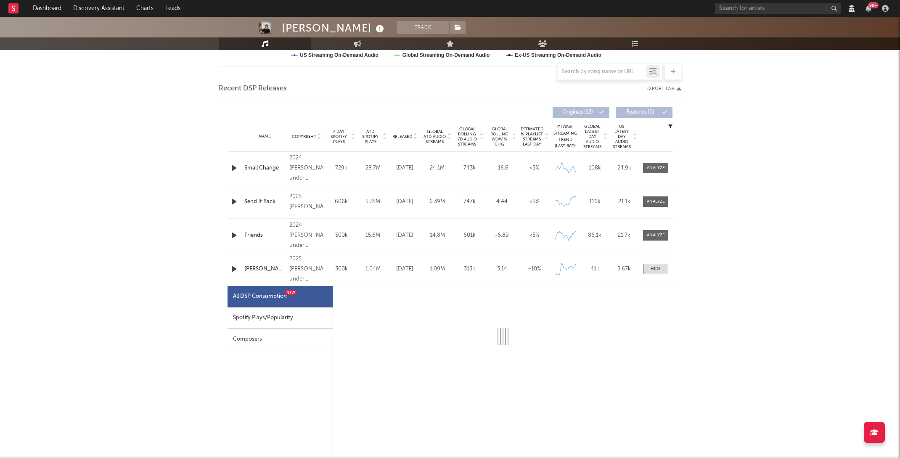
scroll to position [290, 0]
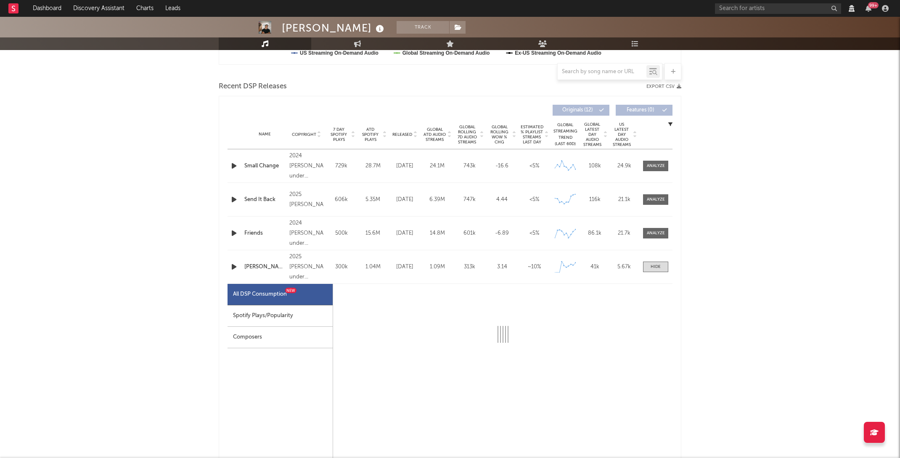
select select "1w"
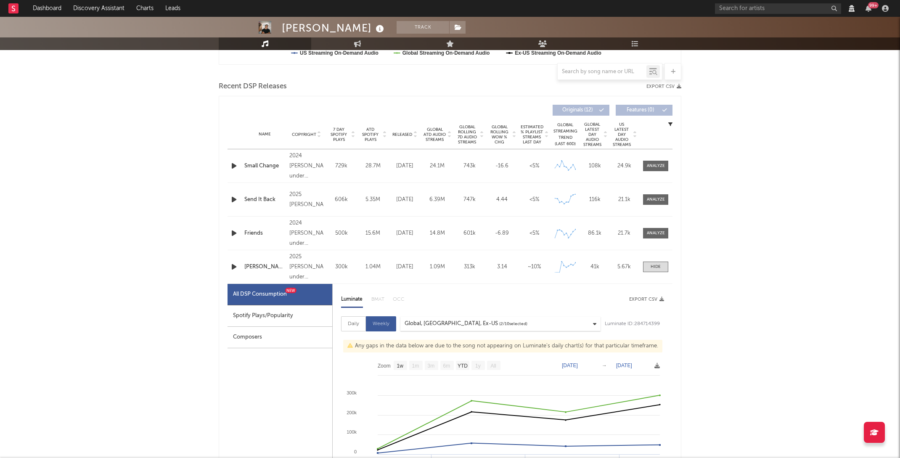
click at [282, 307] on div "Spotify Plays/Popularity" at bounding box center [279, 315] width 105 height 21
select select "1w"
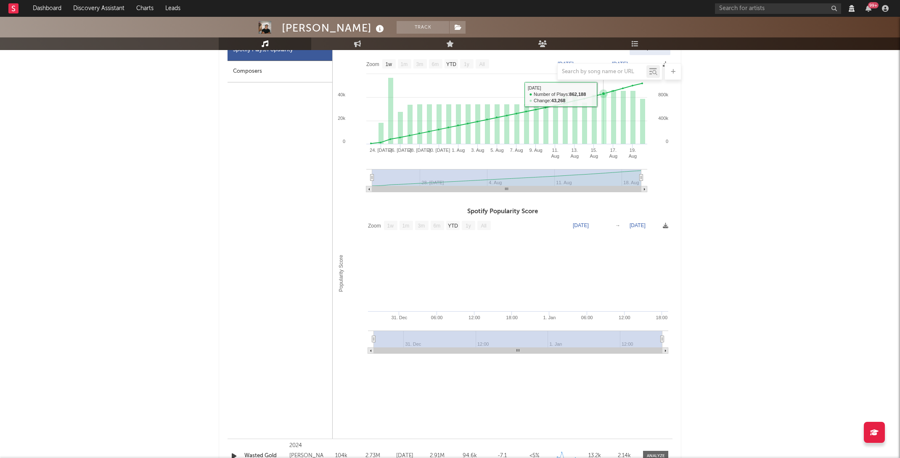
scroll to position [583, 0]
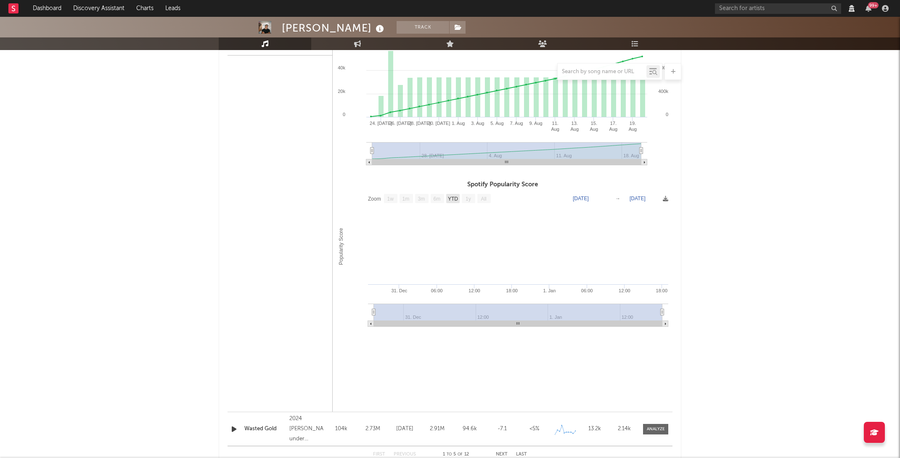
click at [455, 196] on text "YTD" at bounding box center [453, 199] width 10 height 6
select select "YTD"
type input "1969-12-31"
type input "1970-01-02"
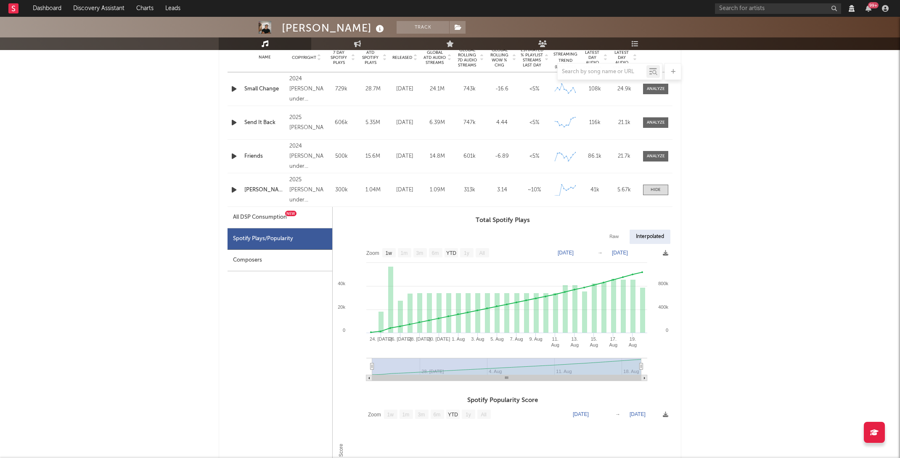
scroll to position [349, 0]
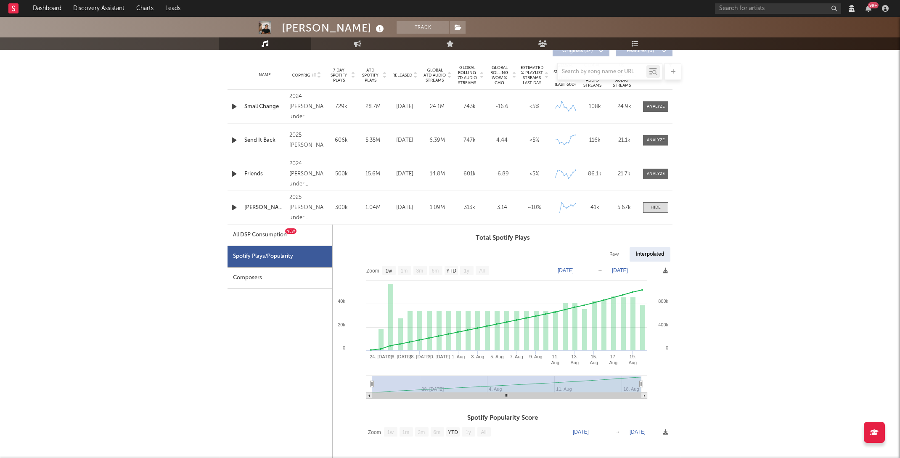
click at [256, 243] on div "All DSP Consumption New" at bounding box center [279, 234] width 105 height 21
select select "1w"
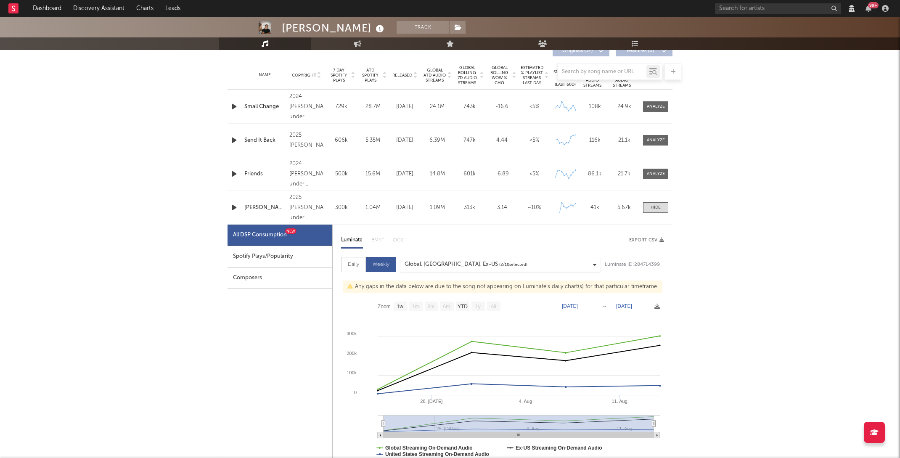
click at [256, 248] on div "Spotify Plays/Popularity" at bounding box center [279, 256] width 105 height 21
select select "1w"
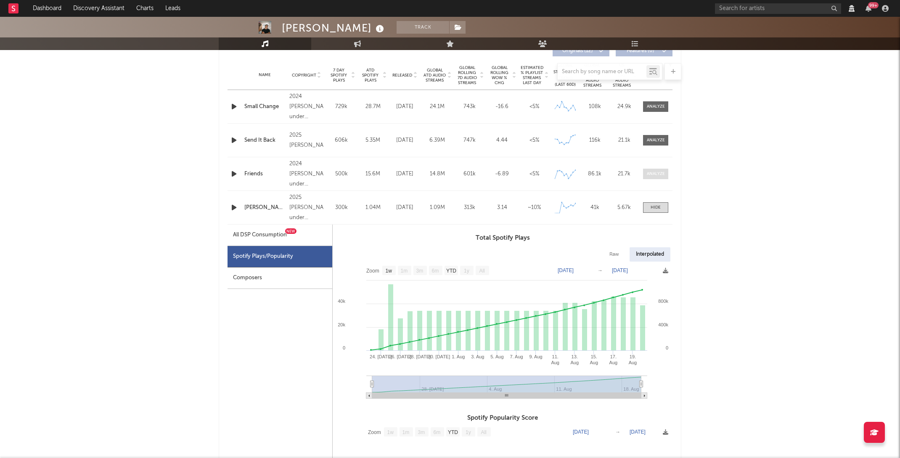
click at [652, 178] on span at bounding box center [655, 174] width 25 height 11
select select "View all"
select select "6m"
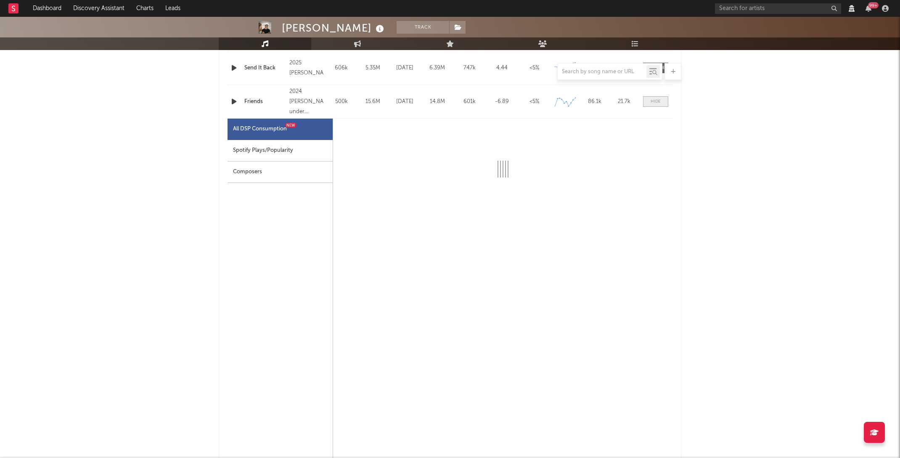
scroll to position [393, 0]
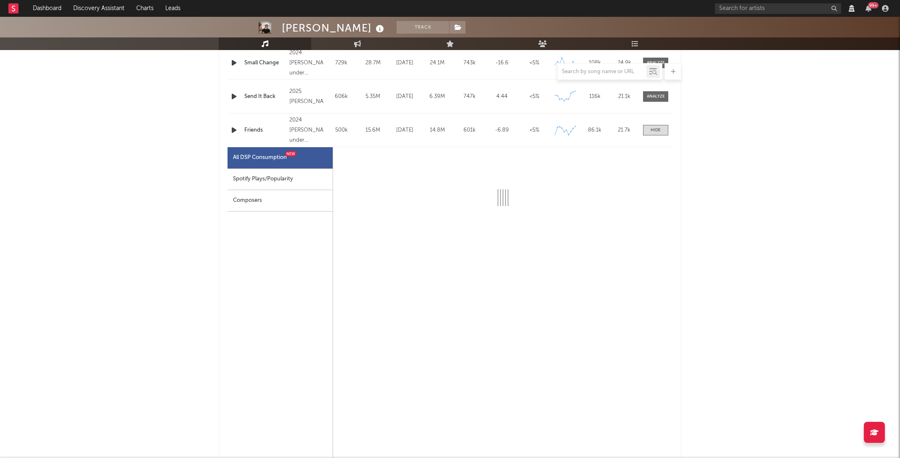
click at [277, 179] on div "Spotify Plays/Popularity" at bounding box center [279, 179] width 105 height 21
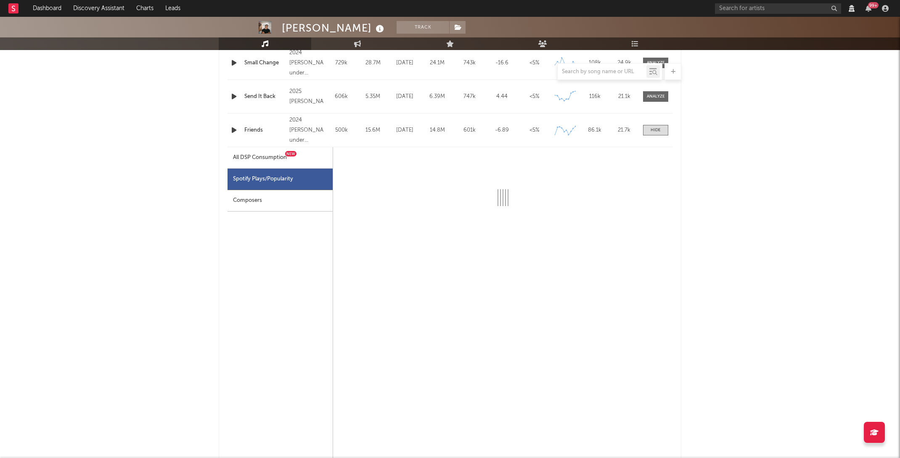
select select "6m"
select select "1w"
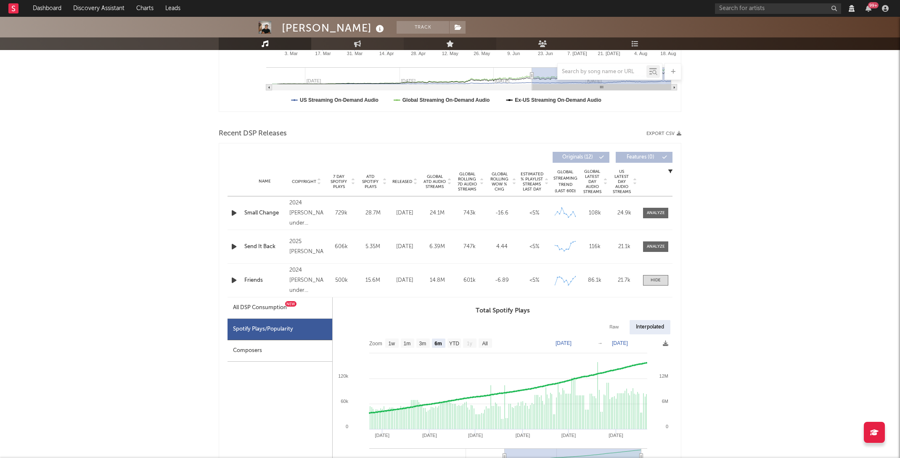
scroll to position [0, 0]
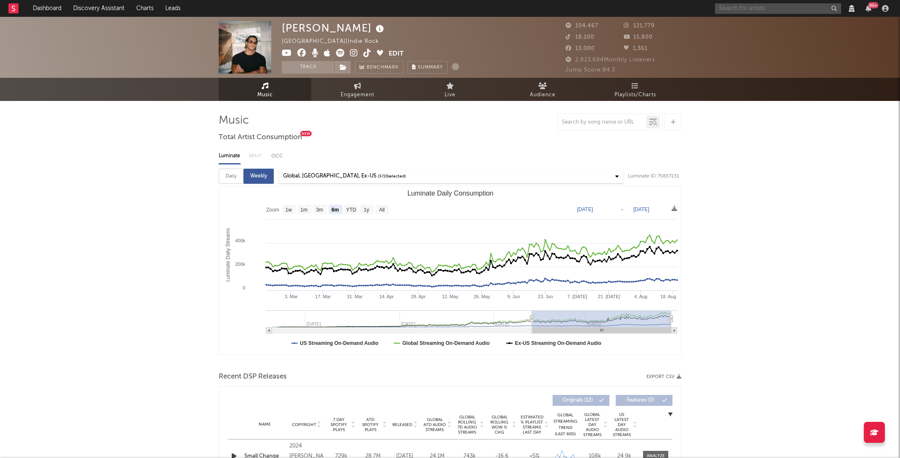
click at [735, 11] on input "text" at bounding box center [778, 8] width 126 height 11
type input "mid drift"
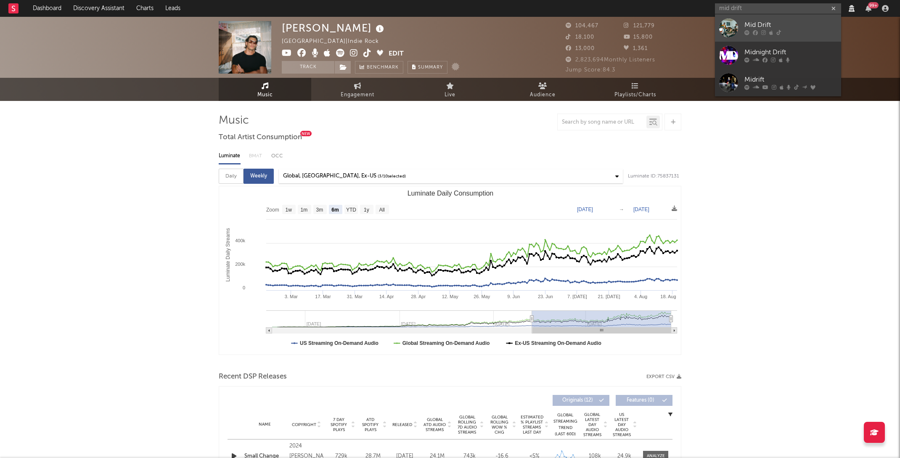
click at [752, 27] on div "Mid Drift" at bounding box center [790, 25] width 92 height 10
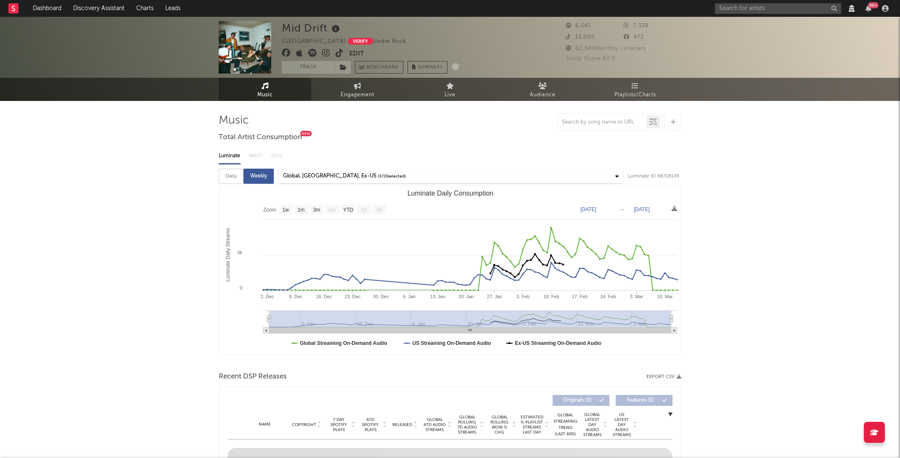
select select "View all"
select select "1w"
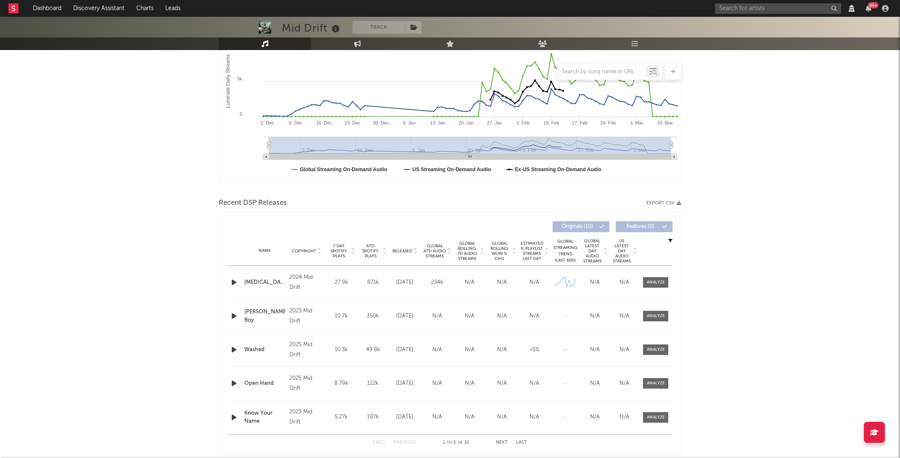
scroll to position [193, 0]
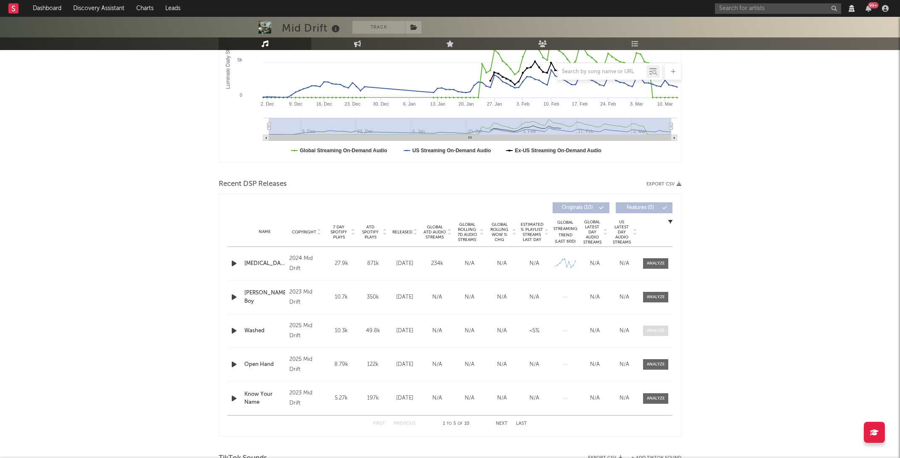
click at [653, 328] on div at bounding box center [656, 330] width 18 height 6
select select "View all"
select select "1w"
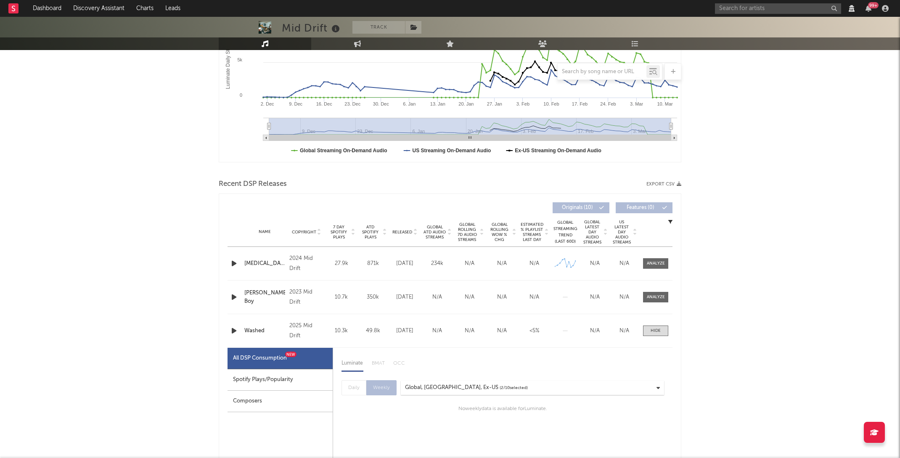
click at [299, 369] on div "Spotify Plays/Popularity" at bounding box center [279, 379] width 105 height 21
select select "1w"
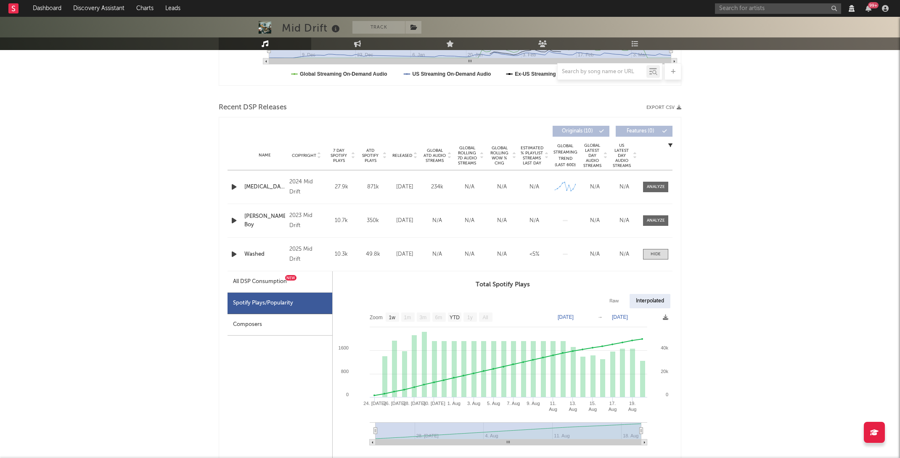
scroll to position [0, 0]
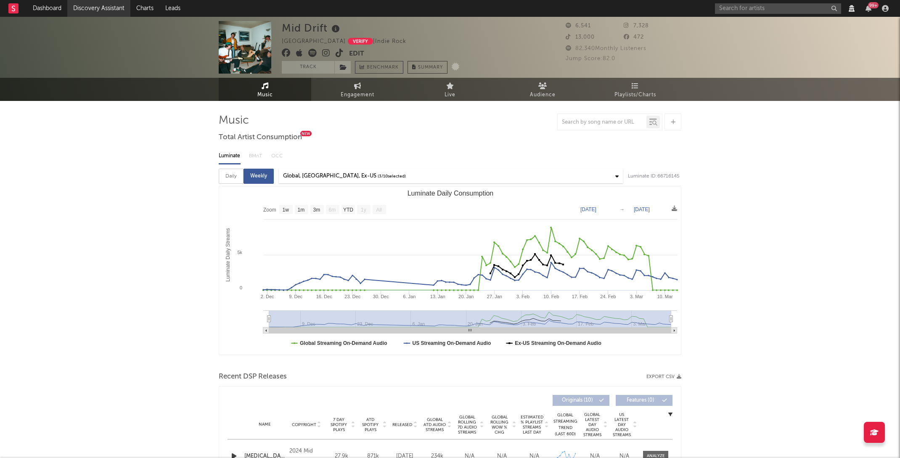
click at [99, 8] on link "Discovery Assistant" at bounding box center [98, 8] width 63 height 17
